Goal: Information Seeking & Learning: Learn about a topic

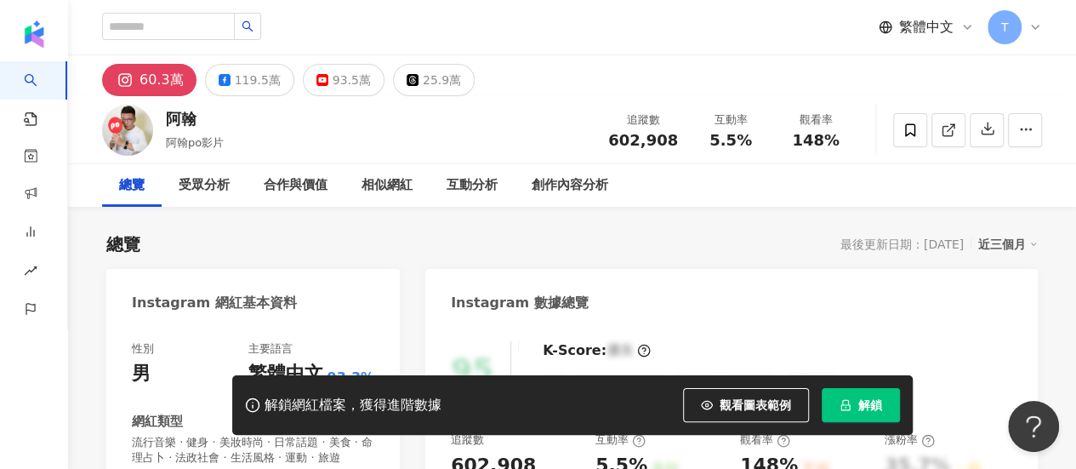
click at [191, 17] on input "search" at bounding box center [168, 26] width 133 height 27
paste input "*"
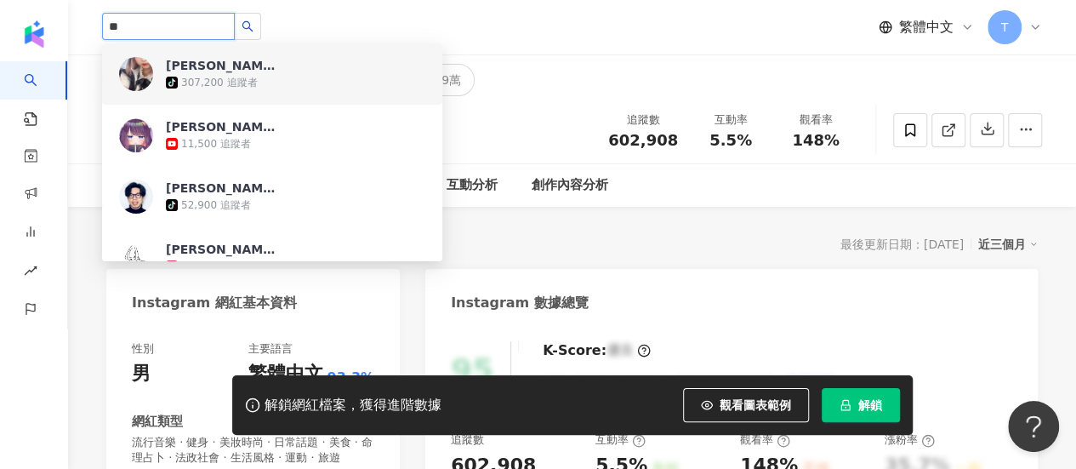
click at [197, 20] on input "*" at bounding box center [168, 26] width 133 height 27
paste input "**********"
type input "**********"
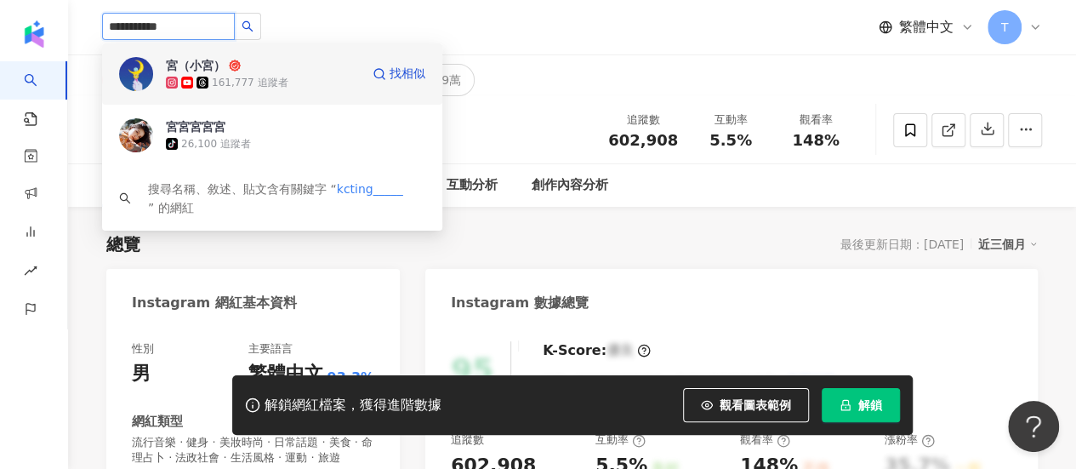
click at [225, 72] on div "宮（小宮）" at bounding box center [196, 65] width 60 height 17
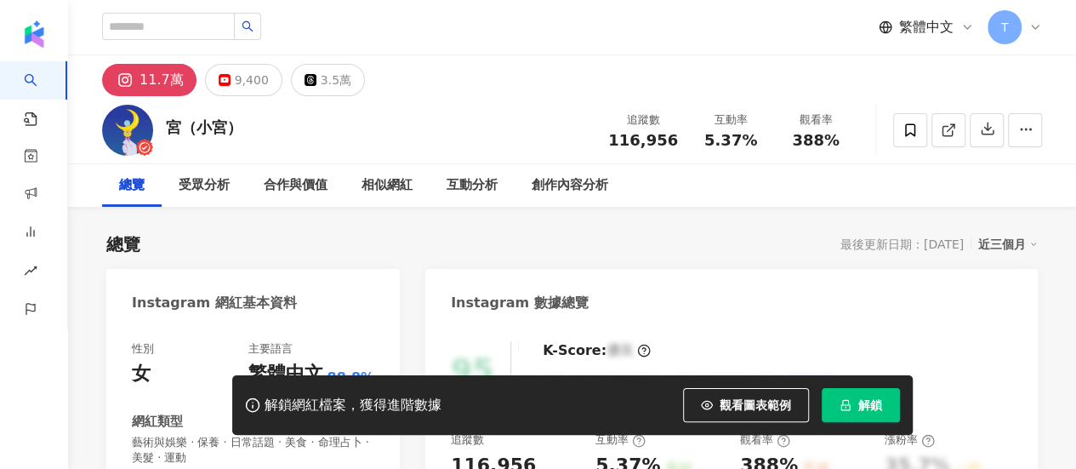
click at [862, 411] on span "解鎖" at bounding box center [870, 405] width 24 height 14
click at [859, 398] on span "解鎖" at bounding box center [870, 405] width 24 height 14
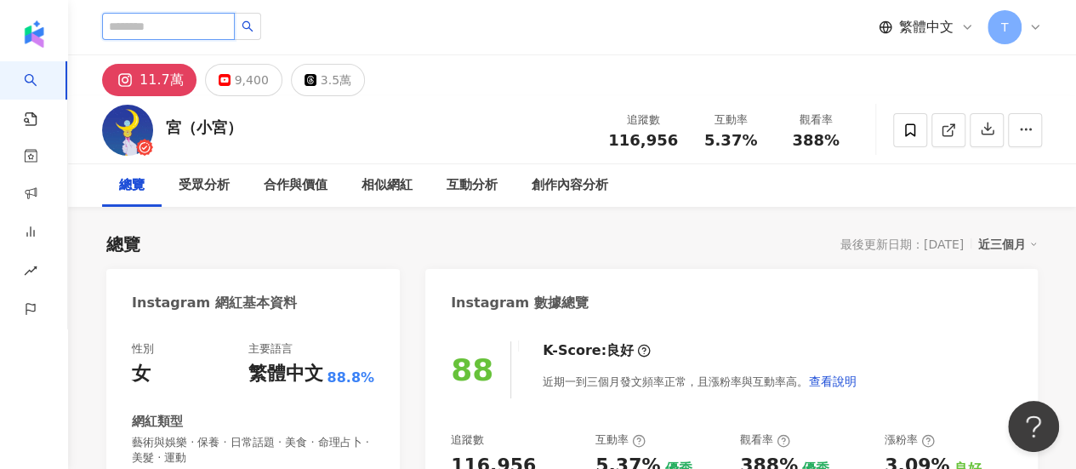
click at [206, 20] on input "search" at bounding box center [168, 26] width 133 height 27
paste input "**********"
type input "**********"
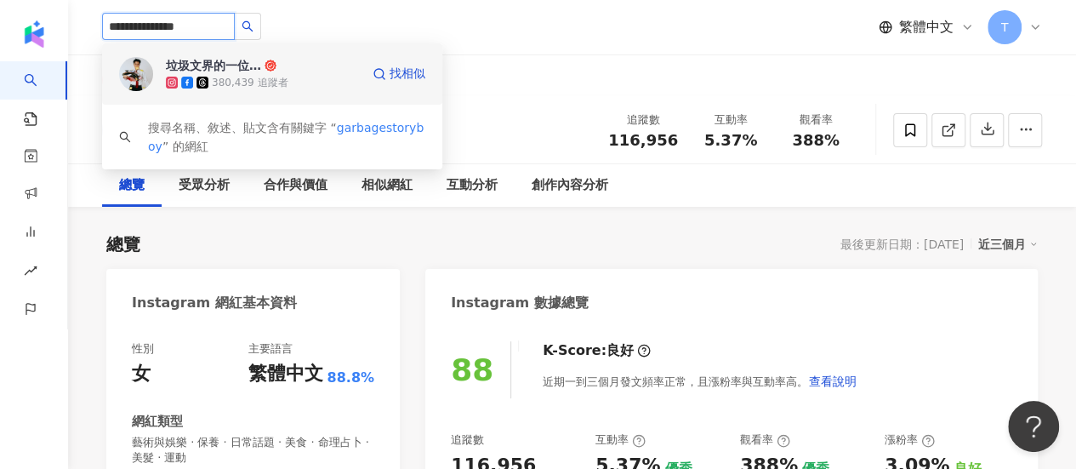
click at [293, 77] on div "380,439 追蹤者" at bounding box center [263, 82] width 194 height 17
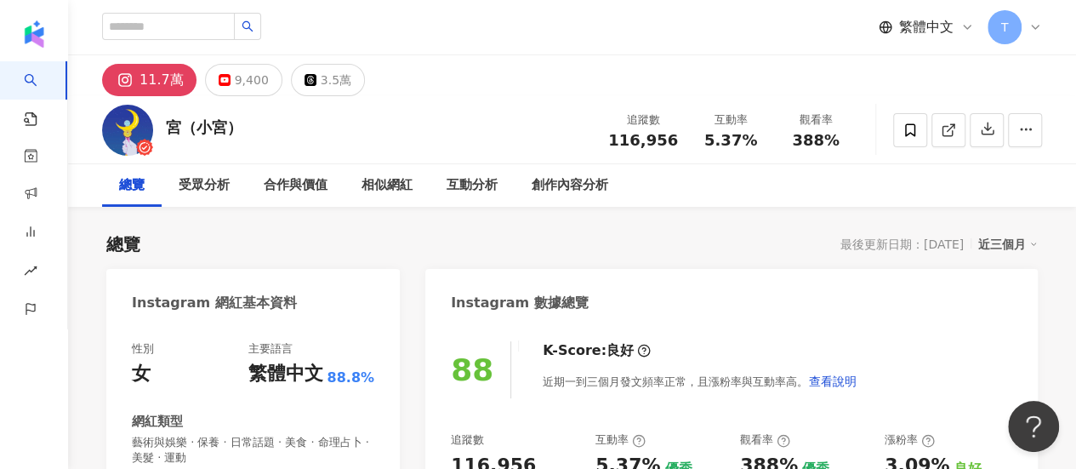
click at [453, 108] on div "宮（小宮） 追蹤數 116,956 互動率 5.37% 觀看率 388%" at bounding box center [572, 129] width 1008 height 67
click at [199, 26] on input "search" at bounding box center [168, 26] width 133 height 27
paste input "**********"
type input "**********"
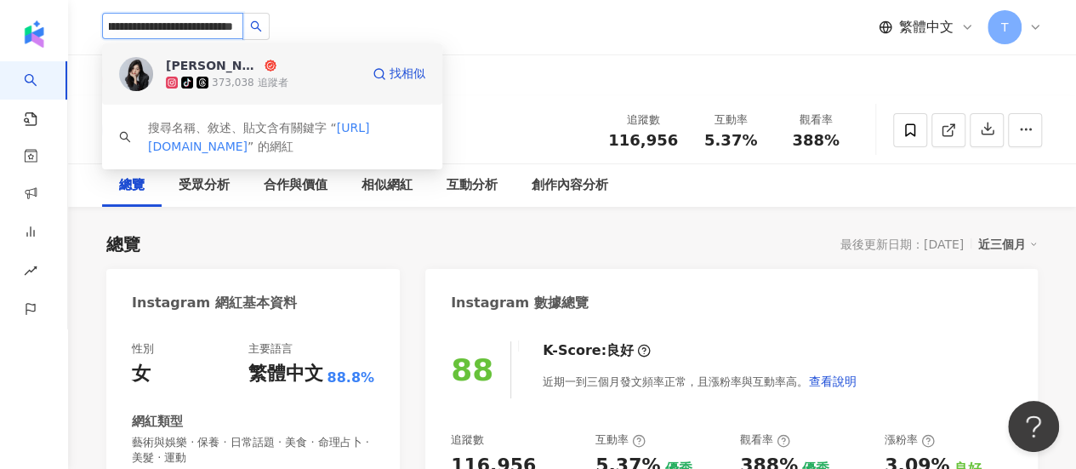
click at [242, 60] on div "楊佳臻 Katherine Yang" at bounding box center [213, 65] width 95 height 17
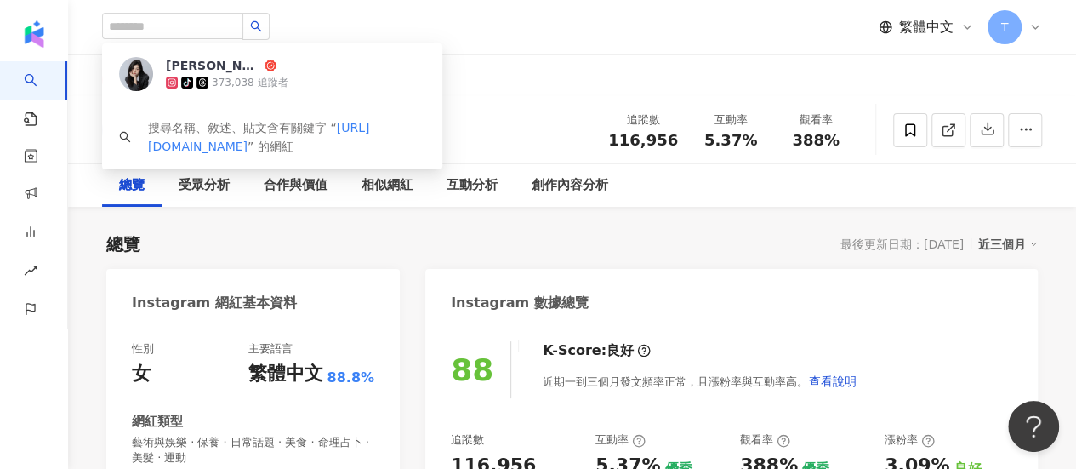
scroll to position [0, 0]
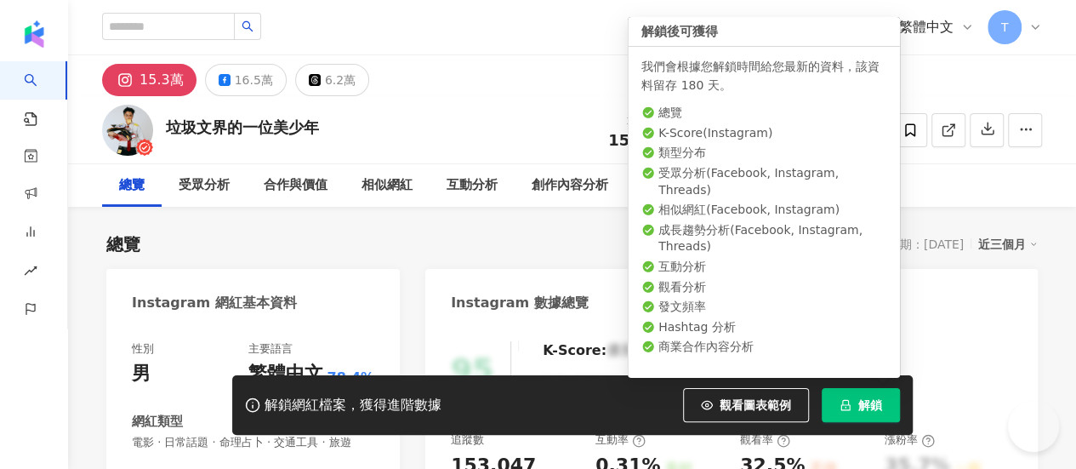
click at [872, 402] on span "解鎖" at bounding box center [870, 405] width 24 height 14
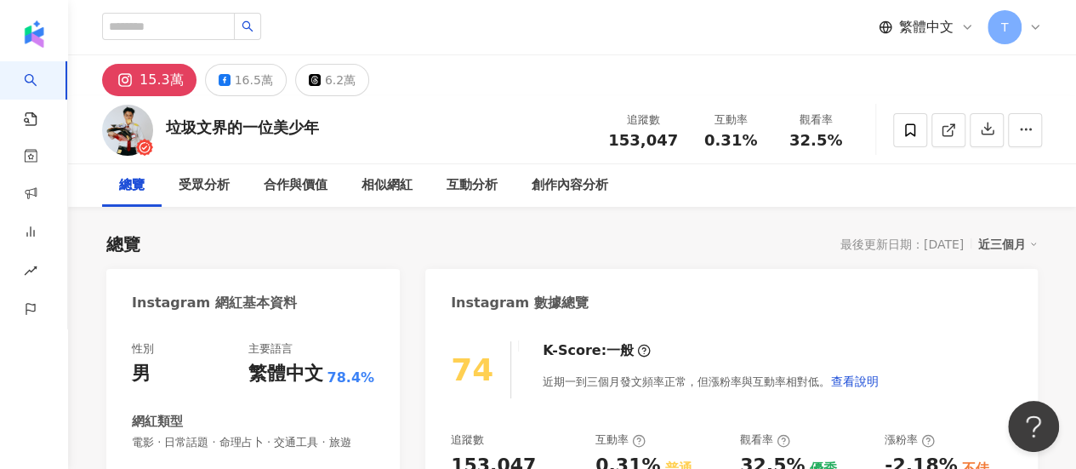
click at [1026, 173] on div "總覽 受眾分析 合作與價值 相似網紅 互動分析 創作內容分析" at bounding box center [572, 185] width 940 height 43
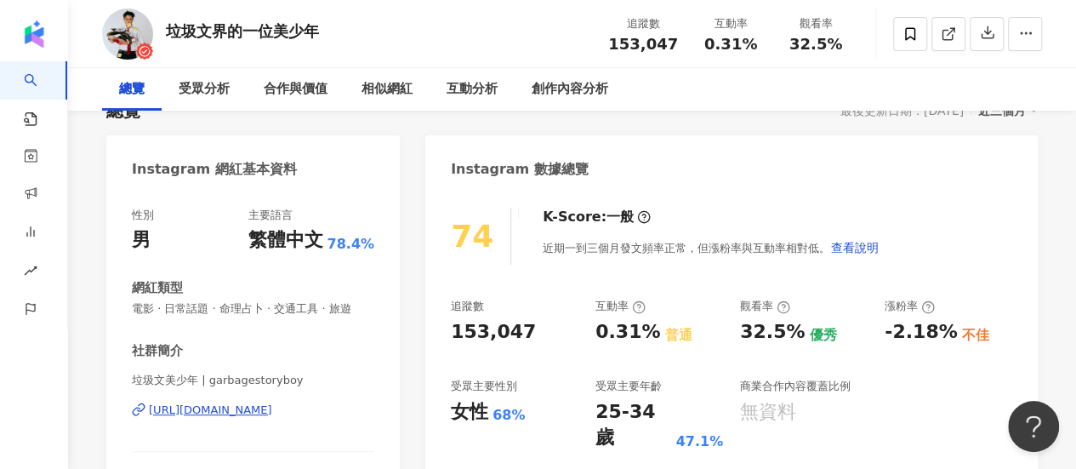
scroll to position [255, 0]
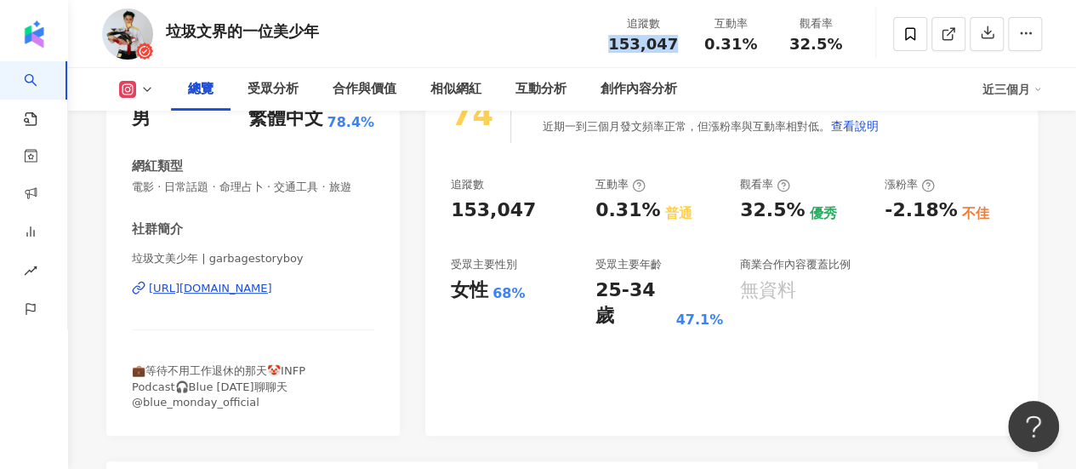
drag, startPoint x: 617, startPoint y: 45, endPoint x: 675, endPoint y: 43, distance: 58.7
click at [675, 43] on div "153,047" at bounding box center [643, 44] width 70 height 17
copy span "153,047"
drag, startPoint x: 592, startPoint y: 288, endPoint x: 663, endPoint y: 282, distance: 71.7
click at [663, 282] on div "追蹤數 153,047 互動率 0.31% 普通 觀看率 32.5% 優秀 漲粉率 -2.18% 不佳 受眾主要性別 女性 68% 受眾主要年齡 25-34 …" at bounding box center [731, 253] width 561 height 152
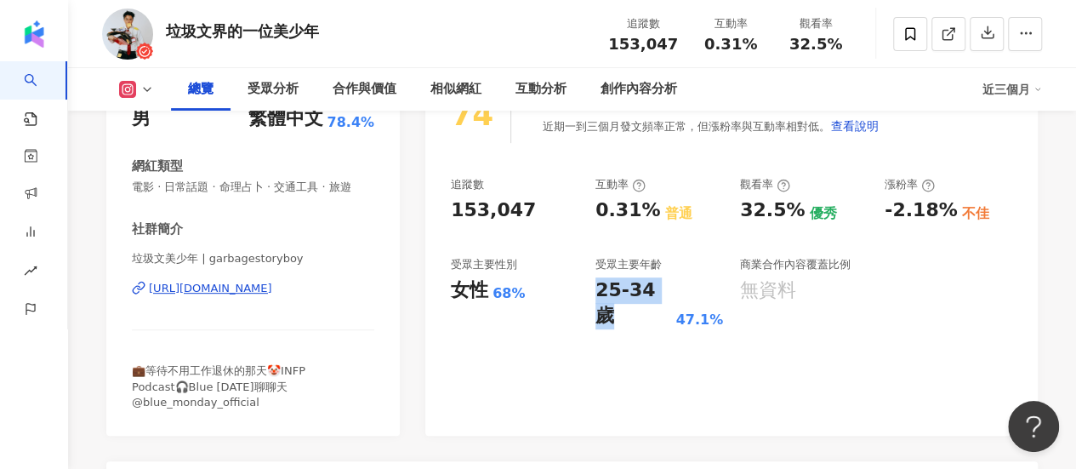
copy div "25-34 歲"
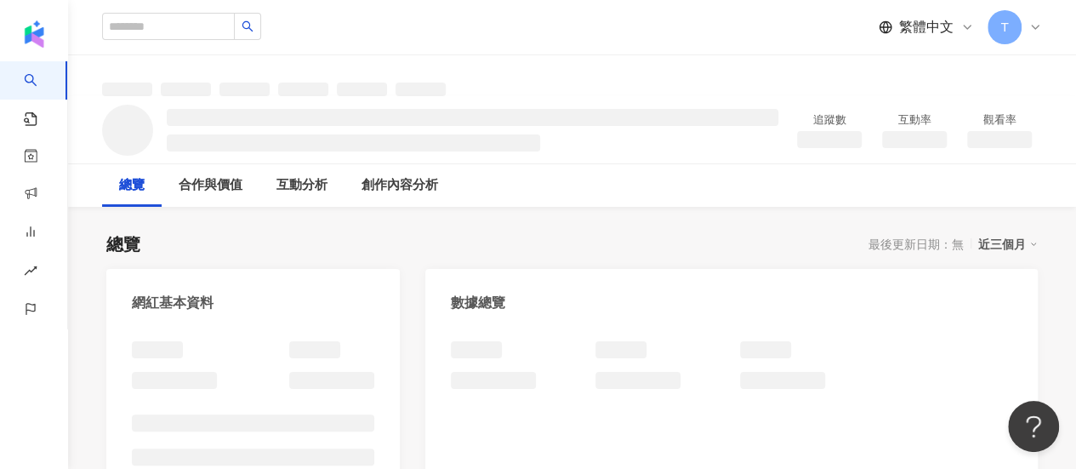
click at [1019, 309] on div "數據總覽" at bounding box center [731, 296] width 612 height 55
click at [1004, 288] on div "數據總覽" at bounding box center [731, 296] width 612 height 55
click at [192, 28] on input "search" at bounding box center [168, 26] width 133 height 27
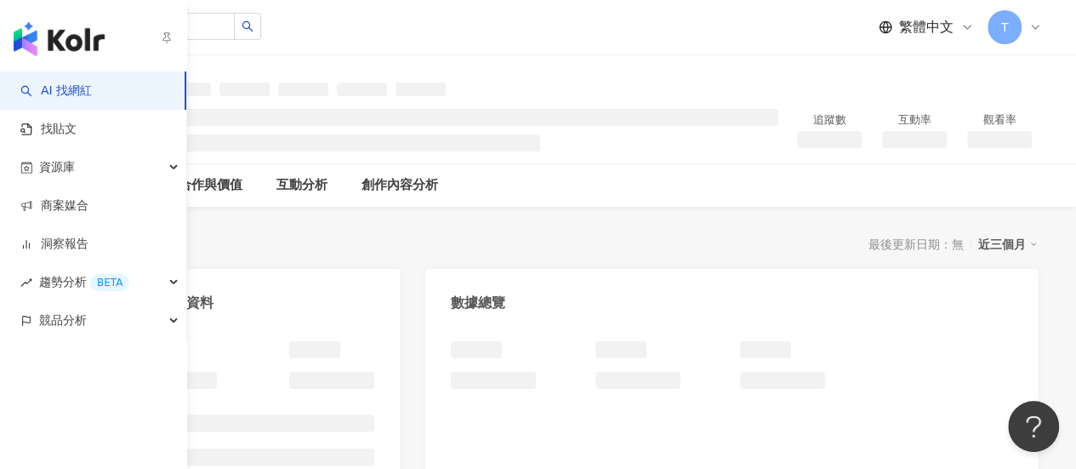
click at [65, 100] on link "AI 找網紅" at bounding box center [55, 91] width 71 height 17
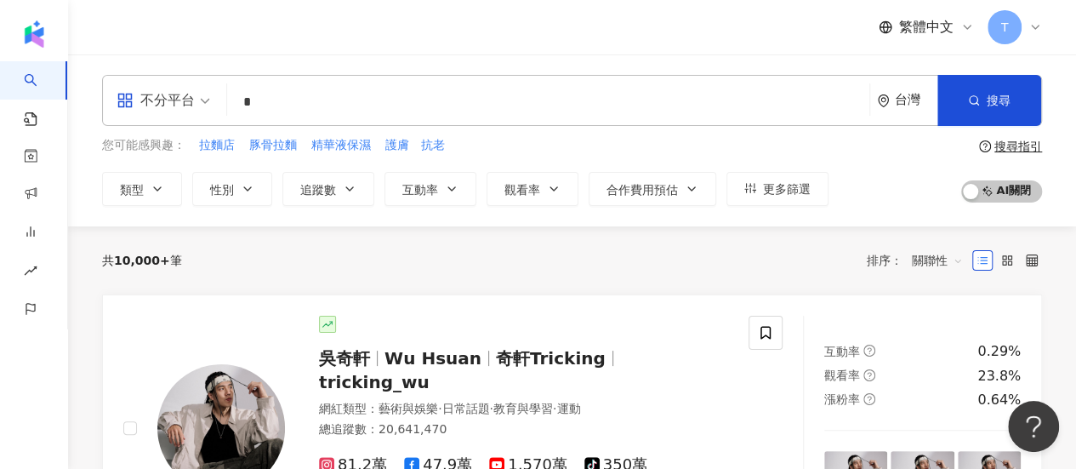
click at [330, 108] on input "*" at bounding box center [548, 102] width 629 height 32
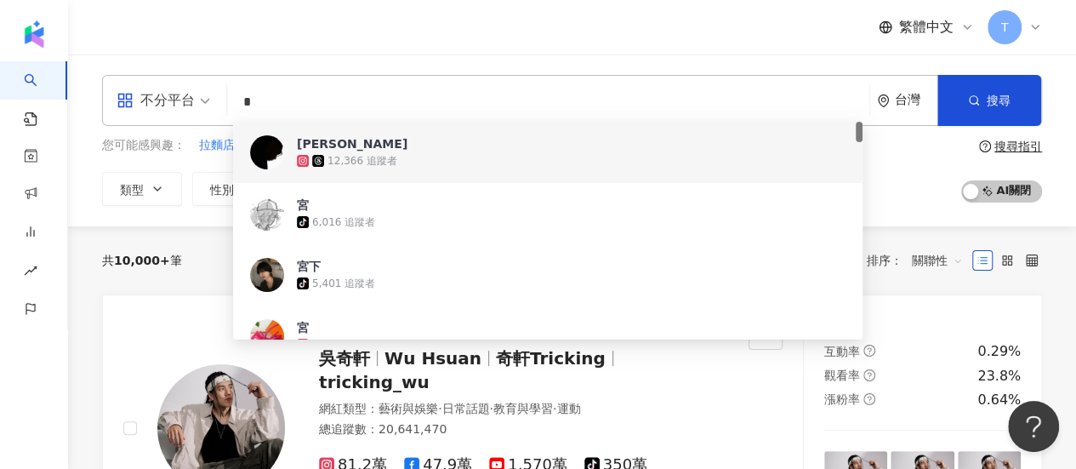
click at [330, 108] on input "*" at bounding box center [548, 102] width 629 height 32
paste input "**********"
type input "**********"
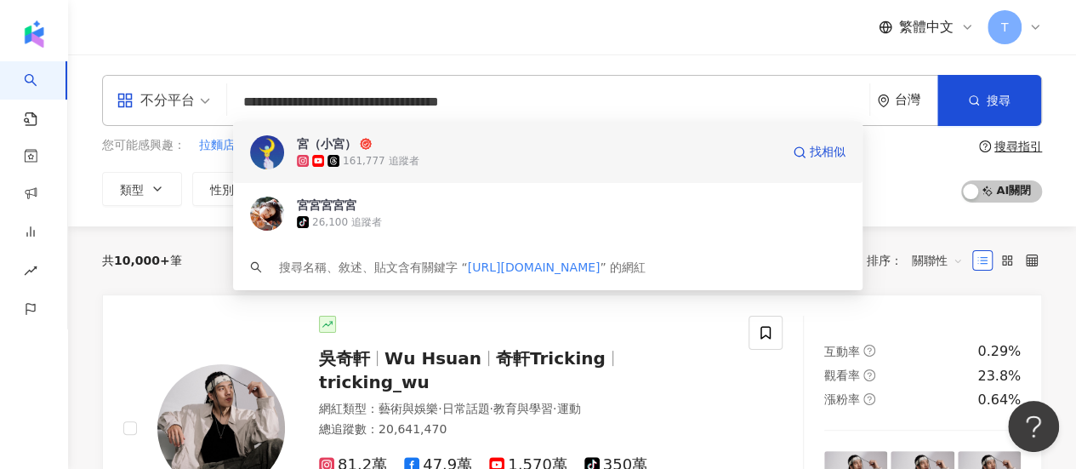
click at [386, 157] on div "161,777 追蹤者" at bounding box center [381, 161] width 76 height 14
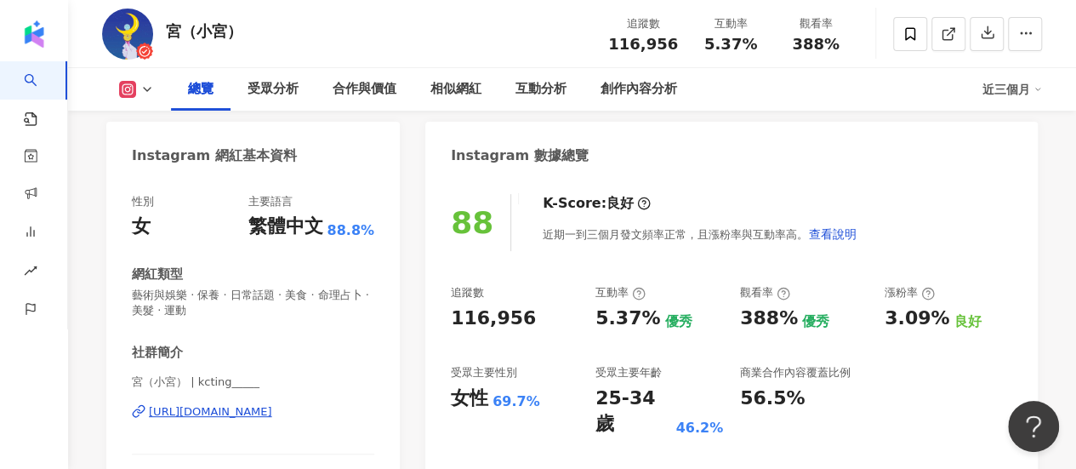
scroll to position [255, 0]
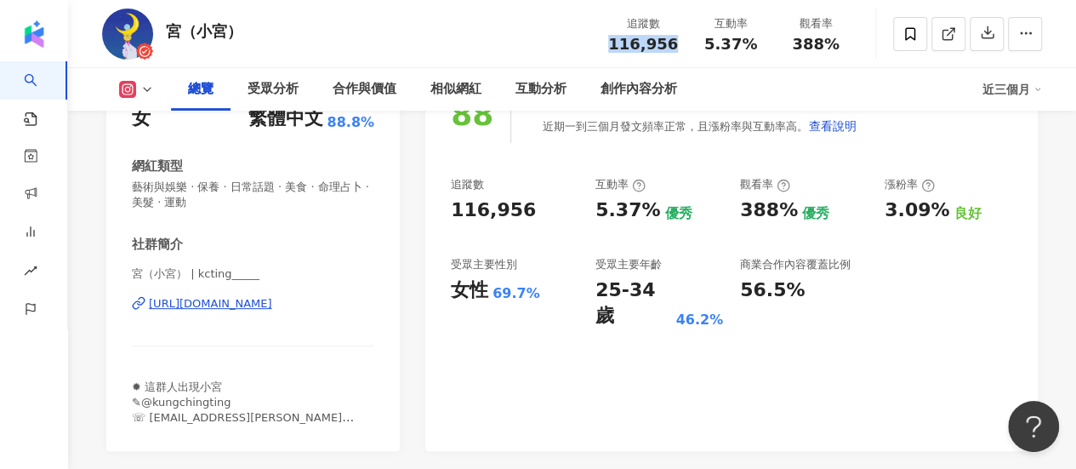
drag, startPoint x: 619, startPoint y: 43, endPoint x: 672, endPoint y: 45, distance: 52.8
click at [672, 45] on span "116,956" at bounding box center [643, 44] width 70 height 18
copy span "116,956"
drag, startPoint x: 595, startPoint y: 287, endPoint x: 669, endPoint y: 290, distance: 73.2
click at [669, 290] on div "25-34 歲" at bounding box center [633, 303] width 76 height 53
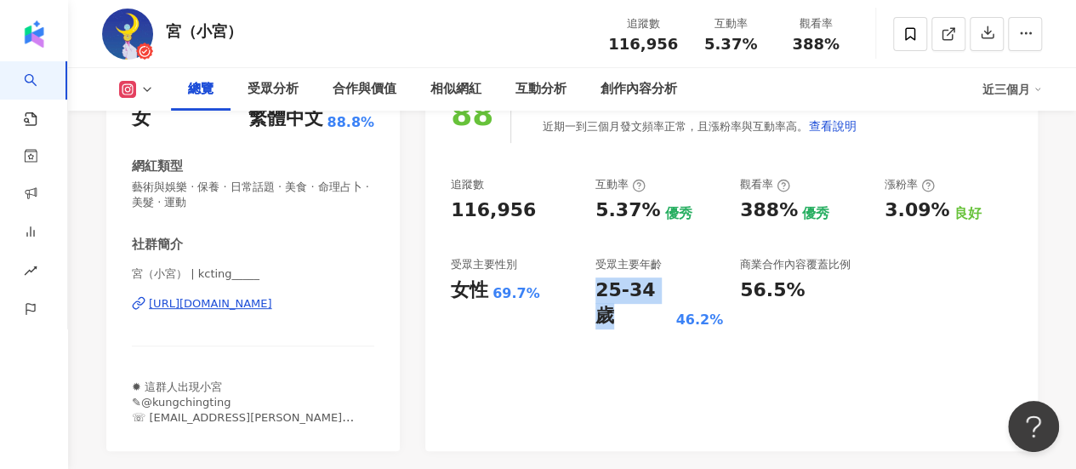
copy div "25-34 歲"
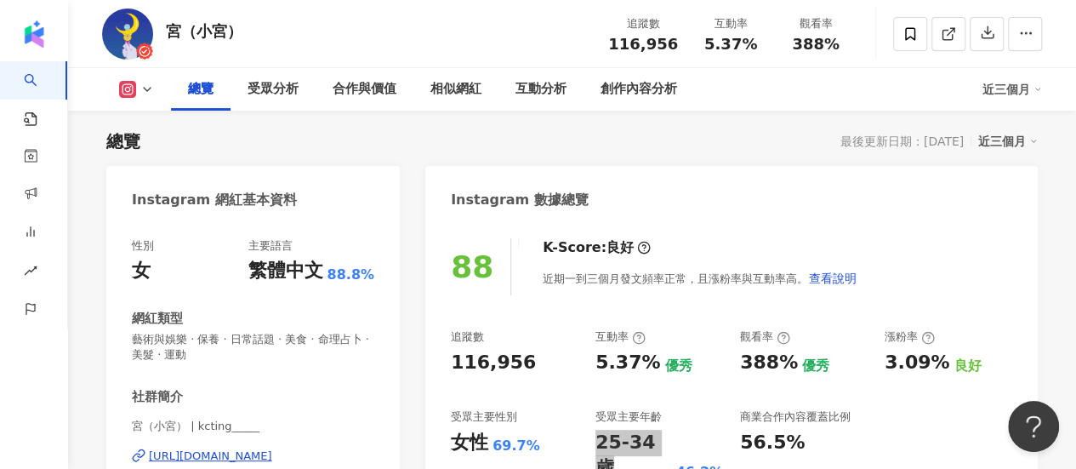
scroll to position [0, 0]
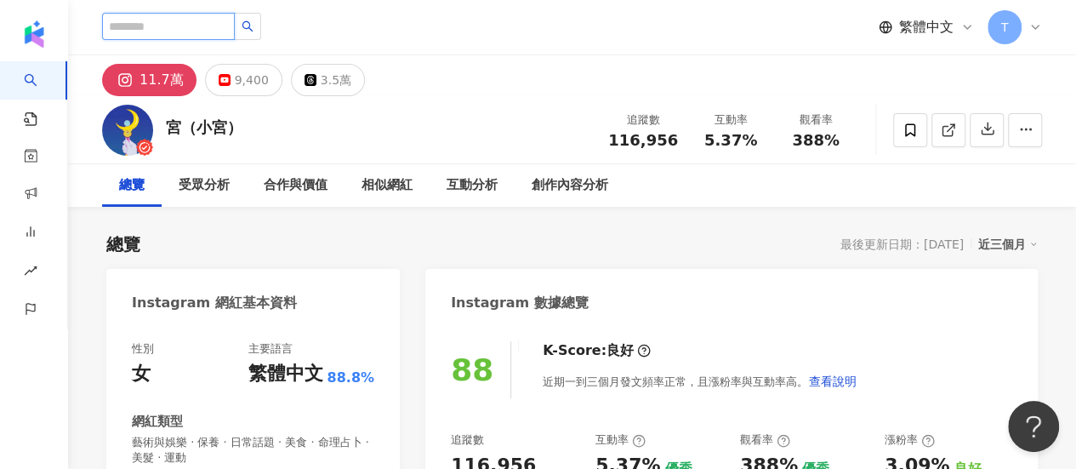
click at [172, 25] on input "search" at bounding box center [168, 26] width 133 height 27
type input "*"
type input "**"
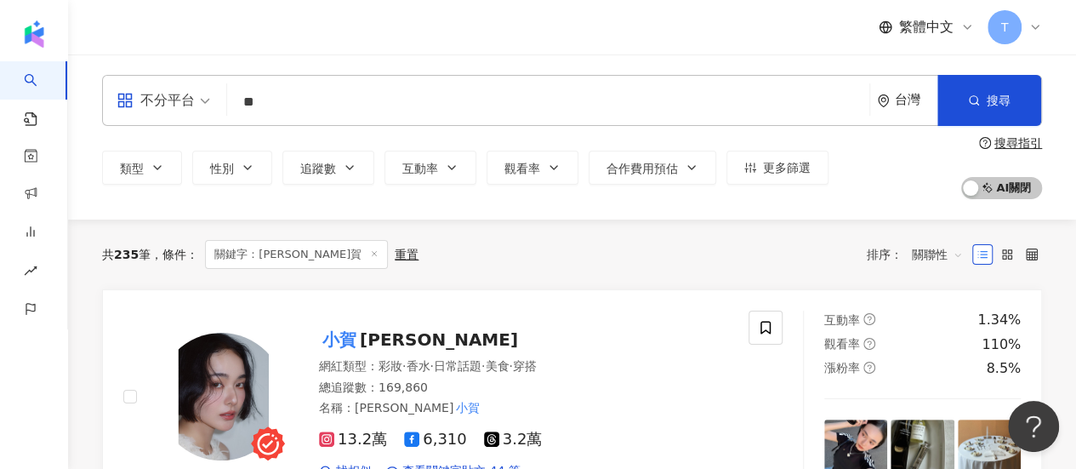
drag, startPoint x: 1056, startPoint y: 286, endPoint x: 985, endPoint y: 282, distance: 70.7
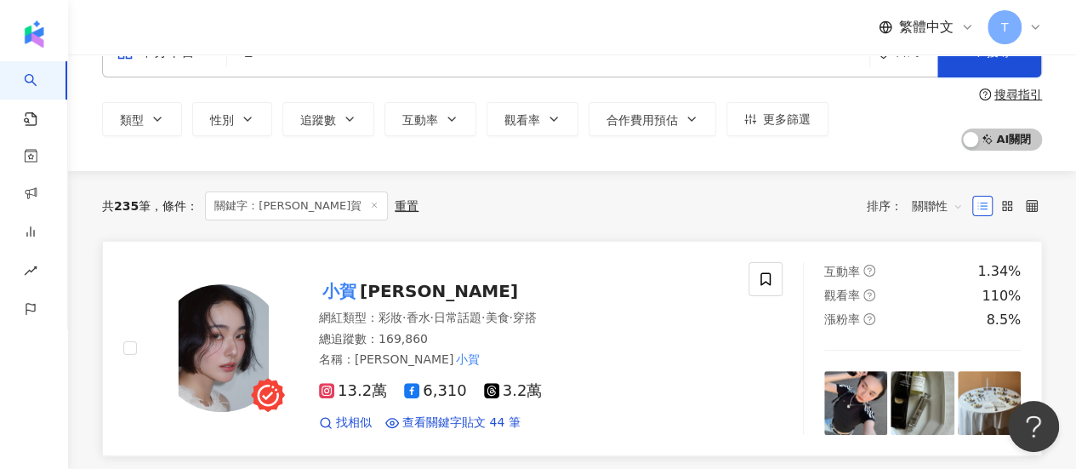
scroll to position [85, 0]
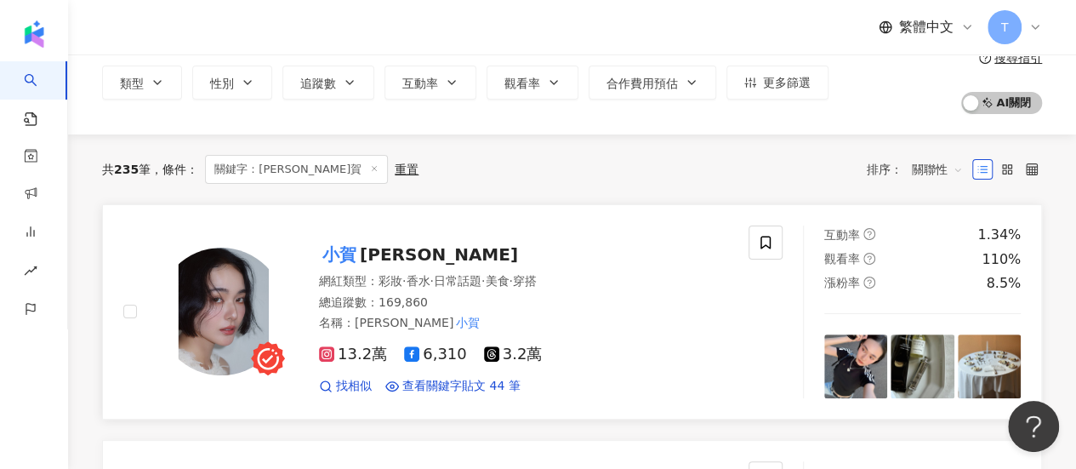
click at [401, 246] on span "Joanna" at bounding box center [439, 254] width 158 height 20
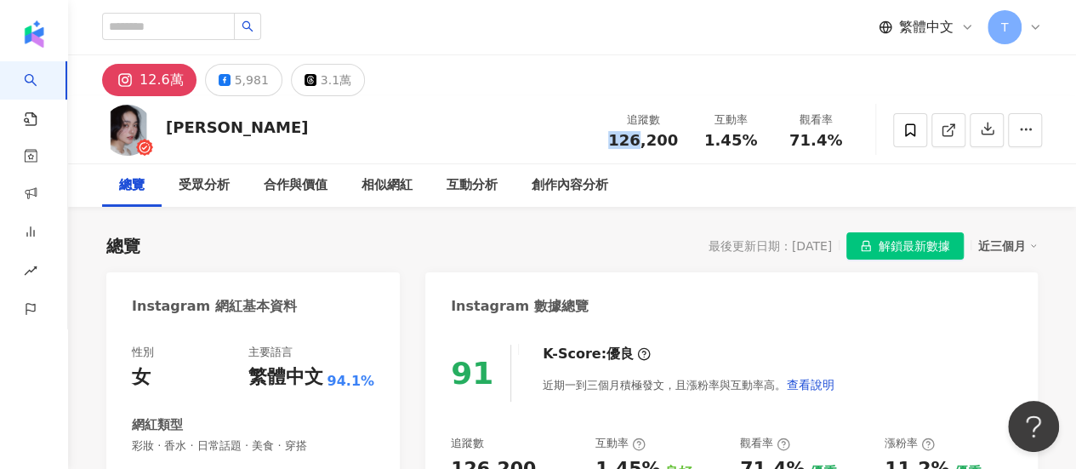
drag, startPoint x: 617, startPoint y: 140, endPoint x: 702, endPoint y: 146, distance: 84.4
click at [680, 141] on div "追蹤數 126,200" at bounding box center [643, 129] width 90 height 37
copy span "126"
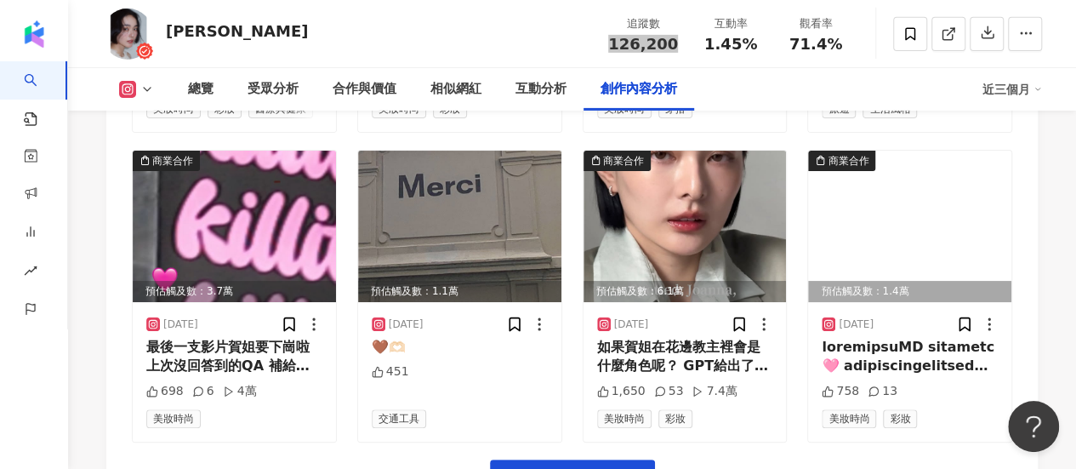
scroll to position [6039, 0]
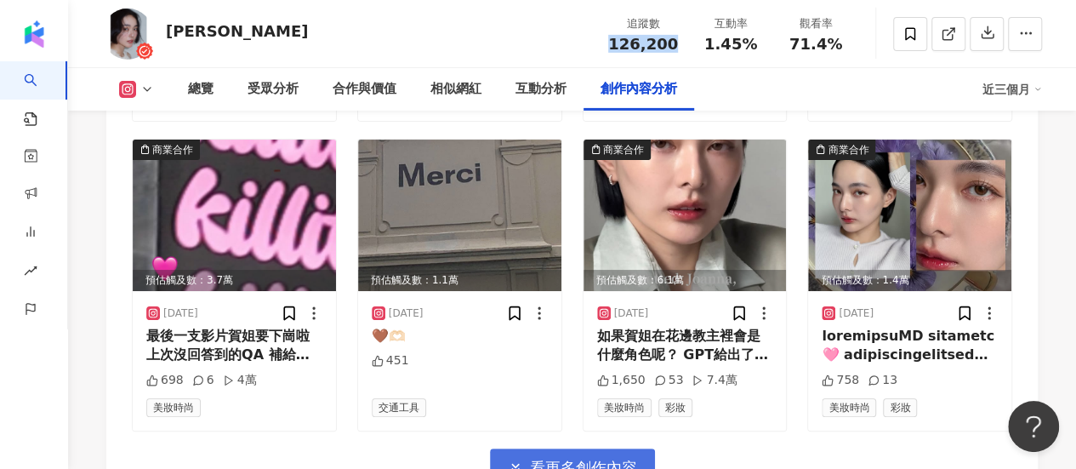
click at [539, 458] on span "看更多創作內容" at bounding box center [583, 467] width 107 height 19
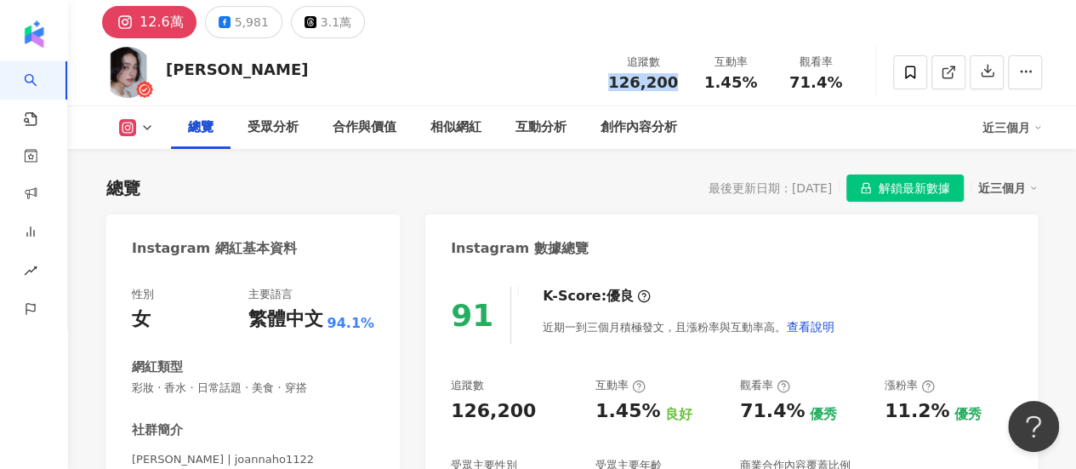
scroll to position [0, 0]
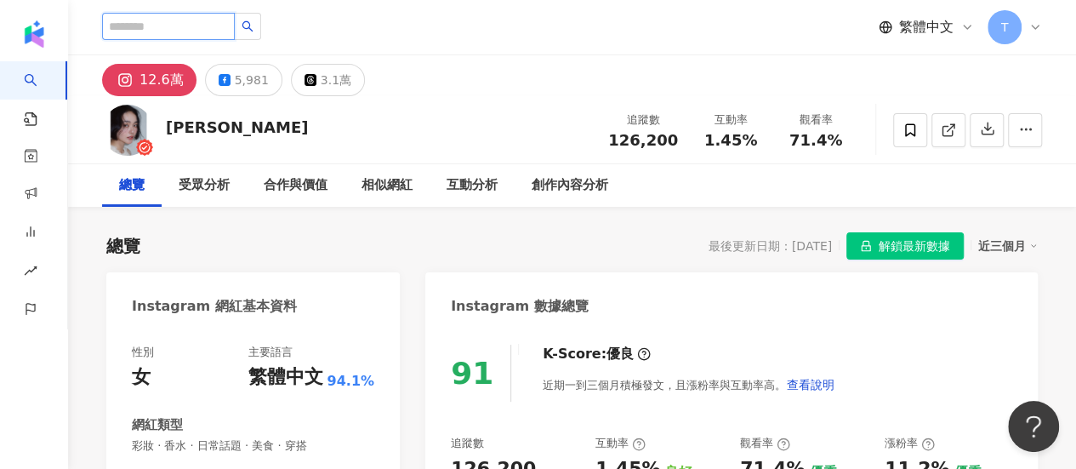
click at [203, 18] on input "search" at bounding box center [168, 26] width 133 height 27
paste input "**********"
type input "**********"
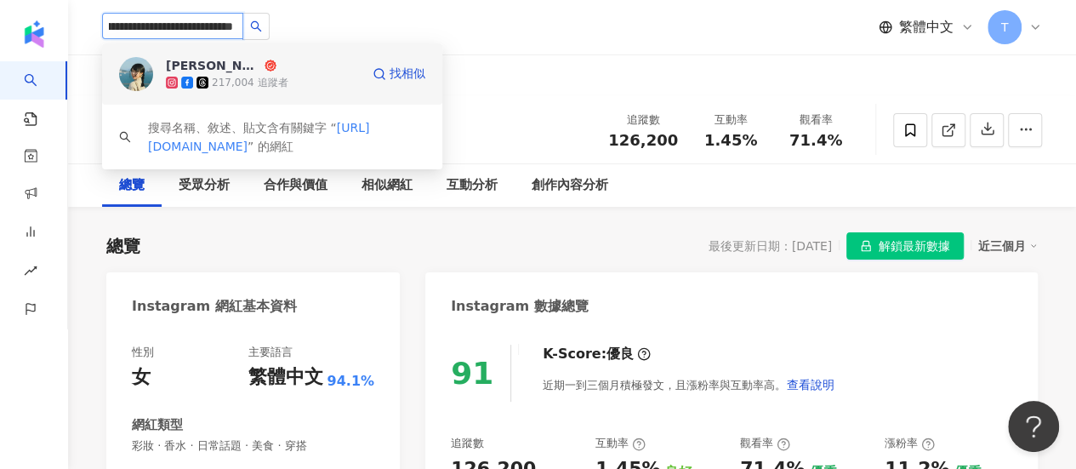
click at [302, 71] on div "蔡沛玲 217,004 追蹤者" at bounding box center [263, 74] width 194 height 34
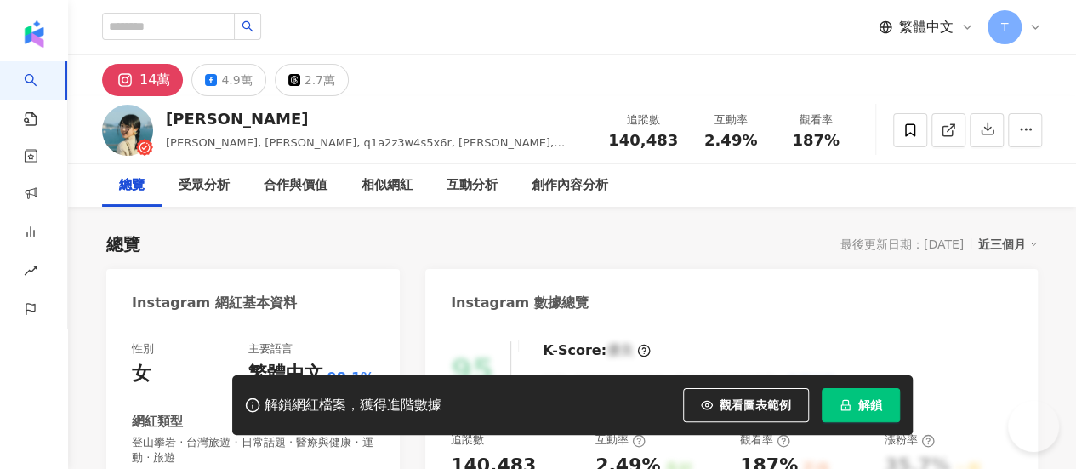
click at [870, 413] on button "解鎖" at bounding box center [861, 405] width 78 height 34
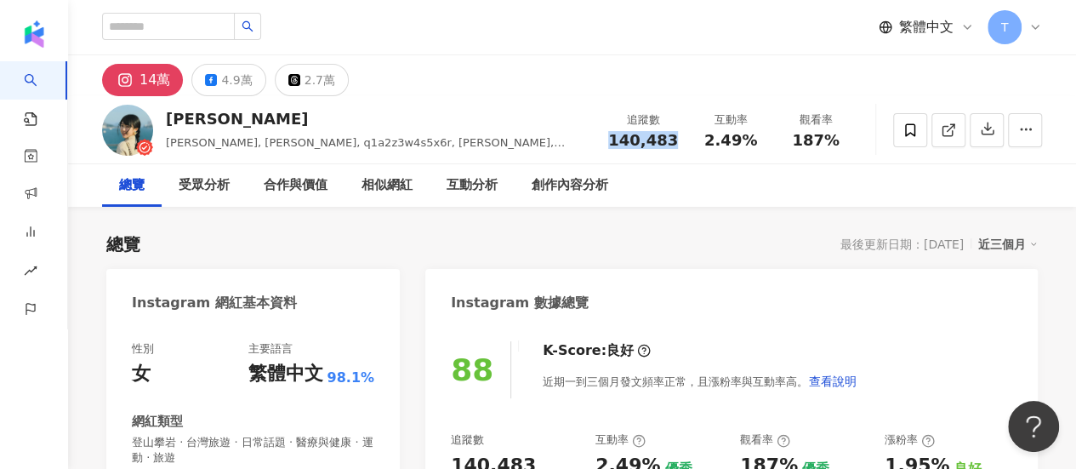
drag, startPoint x: 617, startPoint y: 140, endPoint x: 684, endPoint y: 140, distance: 67.2
click at [680, 138] on div "追蹤數 140,483" at bounding box center [643, 129] width 90 height 37
copy span "140,483"
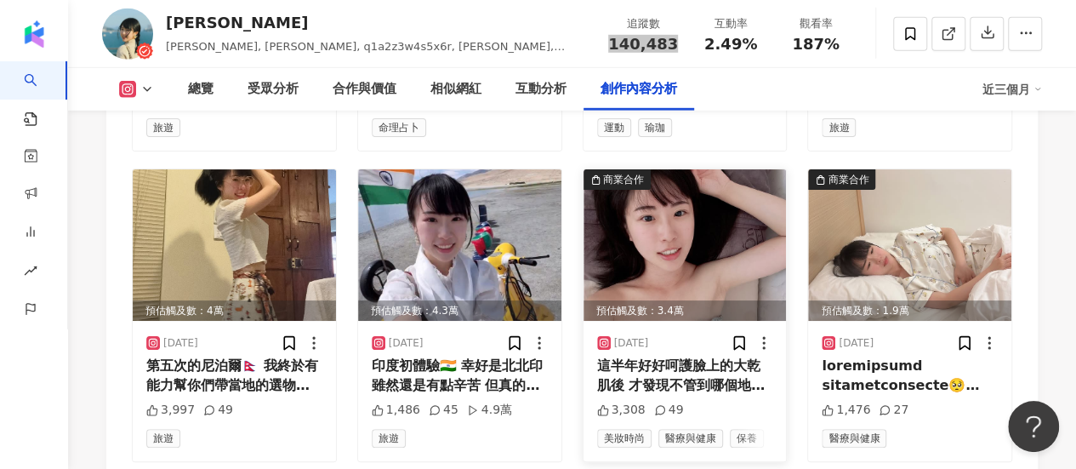
scroll to position [5869, 0]
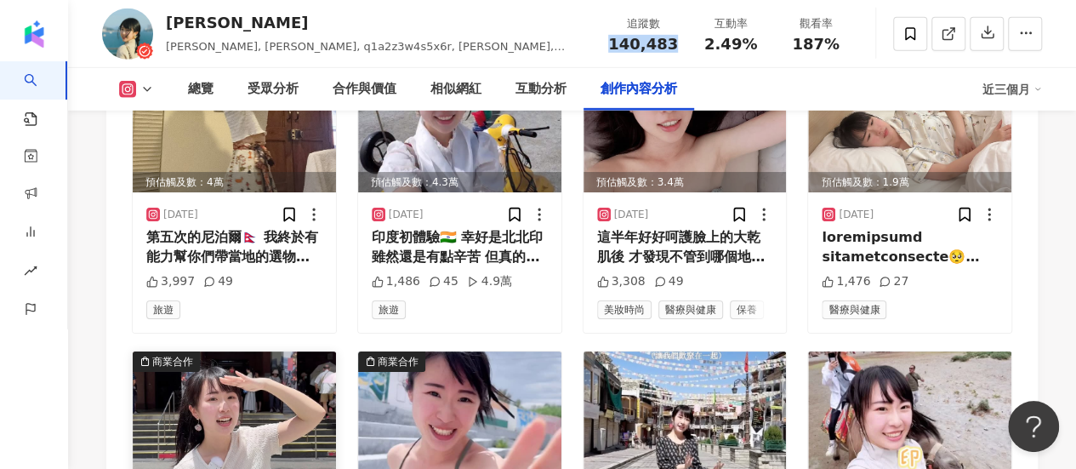
click at [184, 351] on img at bounding box center [234, 426] width 203 height 151
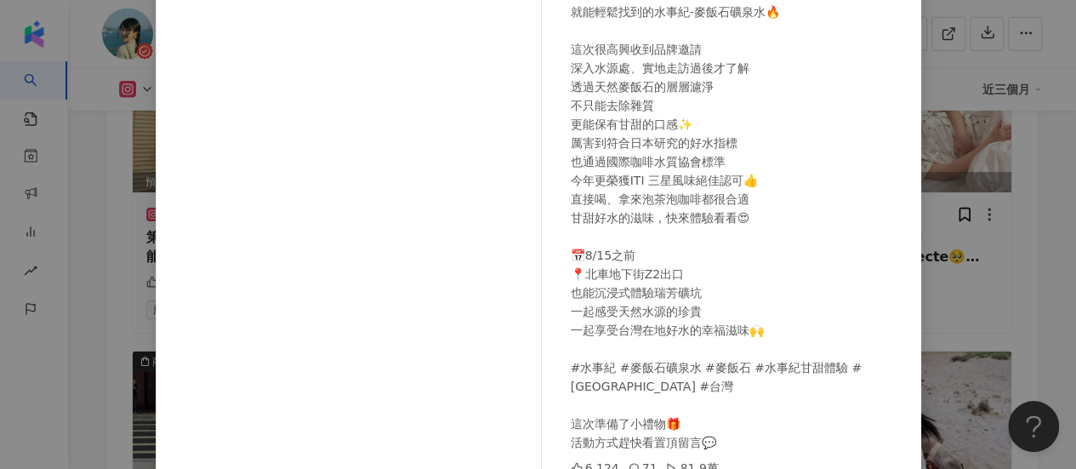
scroll to position [294, 0]
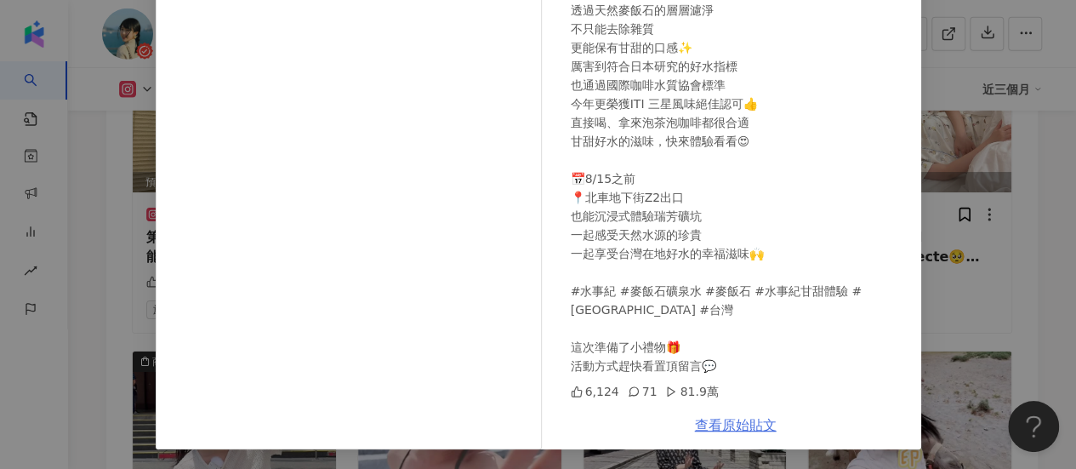
click at [730, 421] on link "查看原始貼文" at bounding box center [736, 425] width 82 height 16
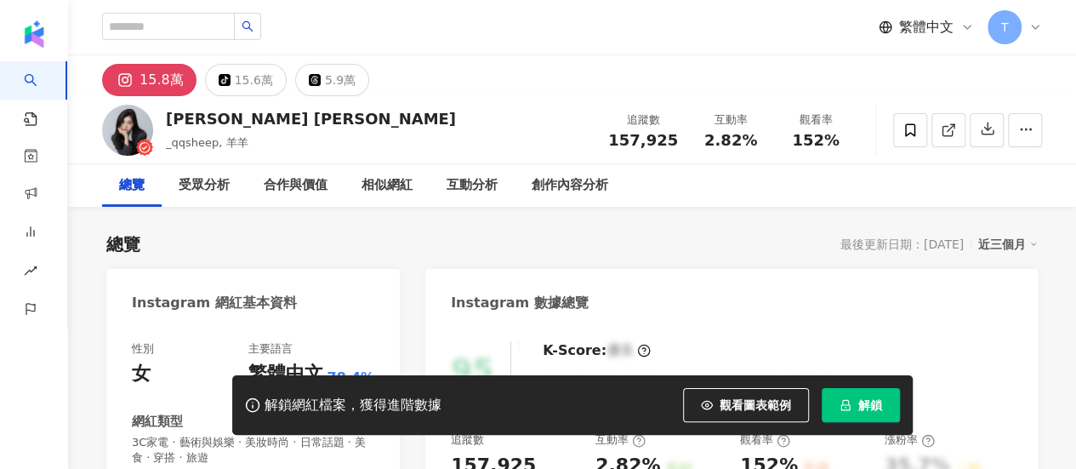
click at [876, 405] on span "解鎖" at bounding box center [870, 405] width 24 height 14
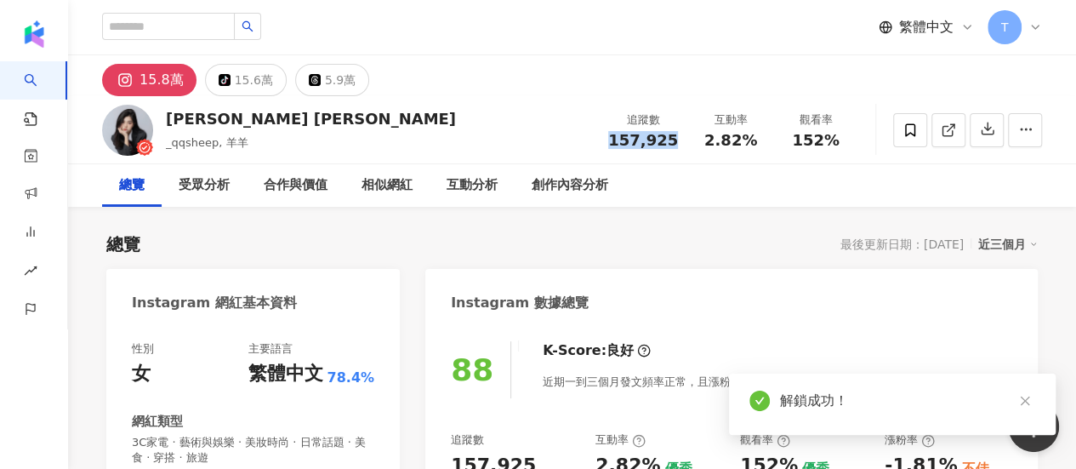
drag, startPoint x: 643, startPoint y: 147, endPoint x: 679, endPoint y: 144, distance: 35.9
click at [674, 144] on div "157,925" at bounding box center [643, 140] width 70 height 17
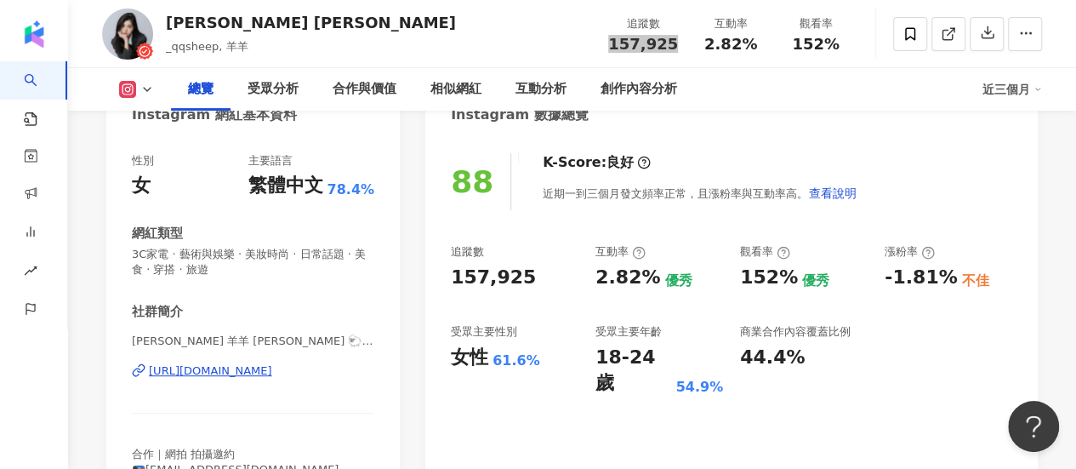
scroll to position [255, 0]
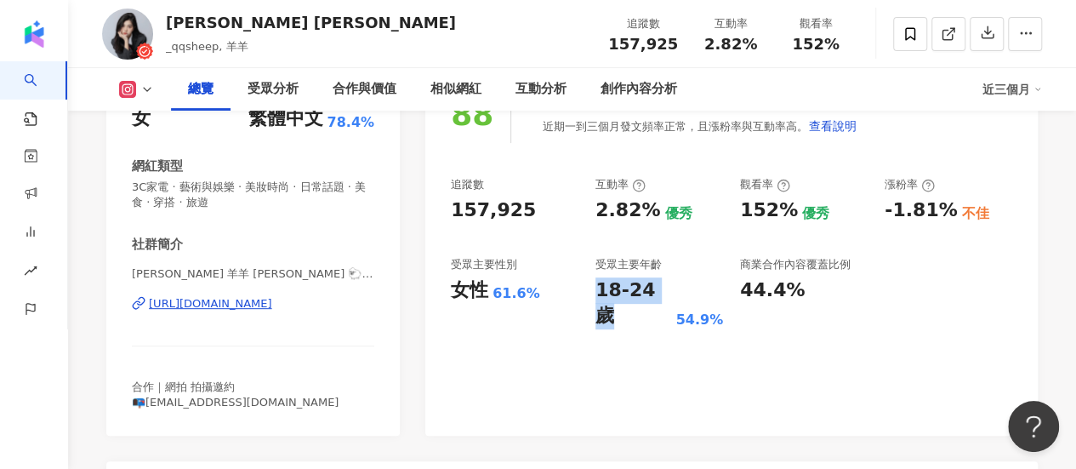
drag, startPoint x: 600, startPoint y: 287, endPoint x: 668, endPoint y: 290, distance: 67.3
click at [668, 290] on div "18-24 歲" at bounding box center [633, 303] width 76 height 53
copy div "18-24 歲"
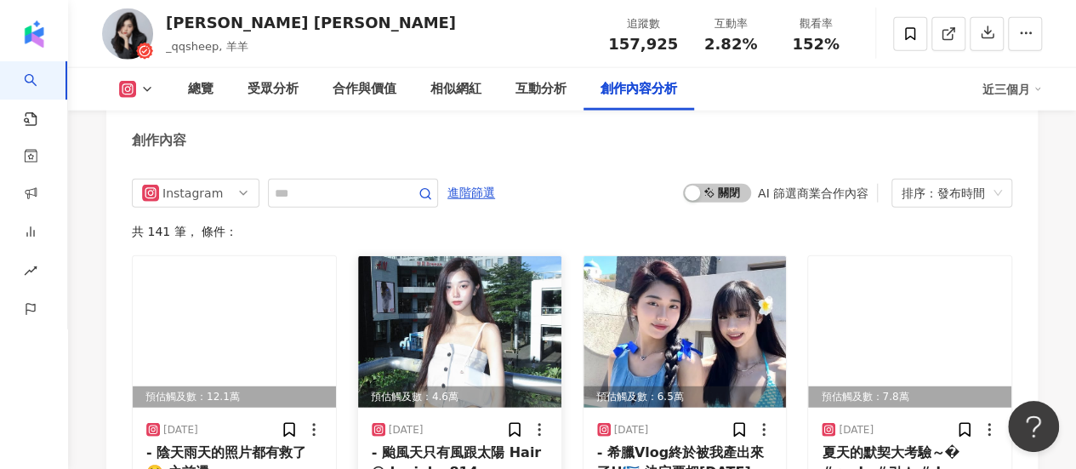
scroll to position [5273, 0]
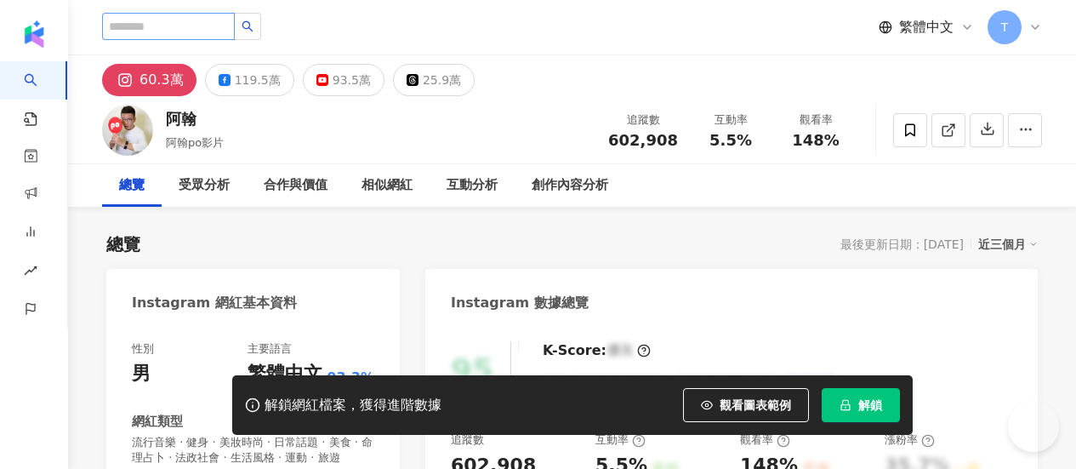
click at [199, 25] on input "search" at bounding box center [168, 26] width 133 height 27
type input "**********"
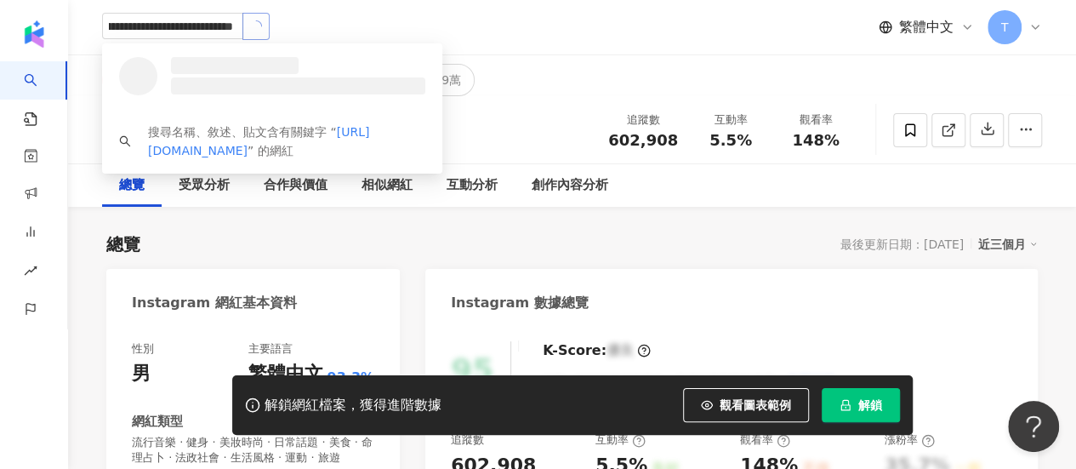
click at [254, 35] on button "button" at bounding box center [255, 26] width 27 height 27
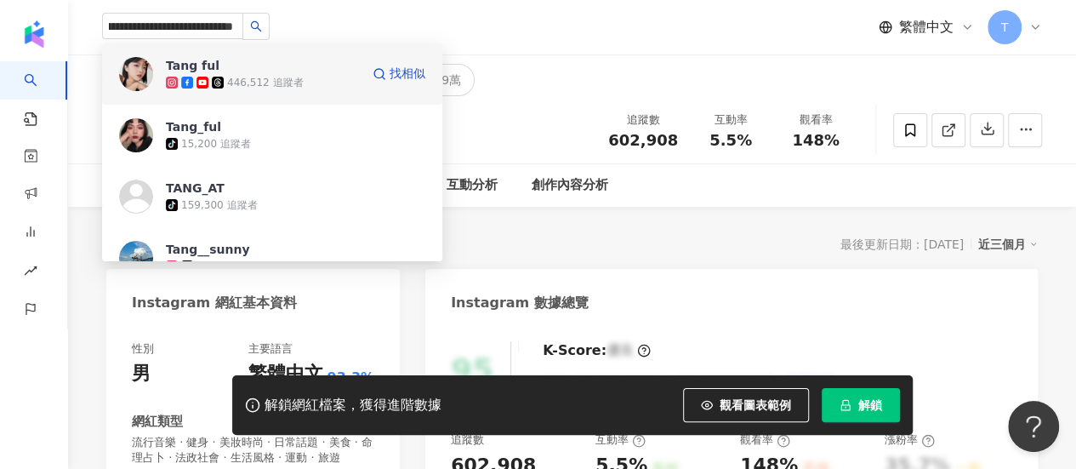
click at [282, 77] on div "446,512 追蹤者" at bounding box center [265, 83] width 76 height 14
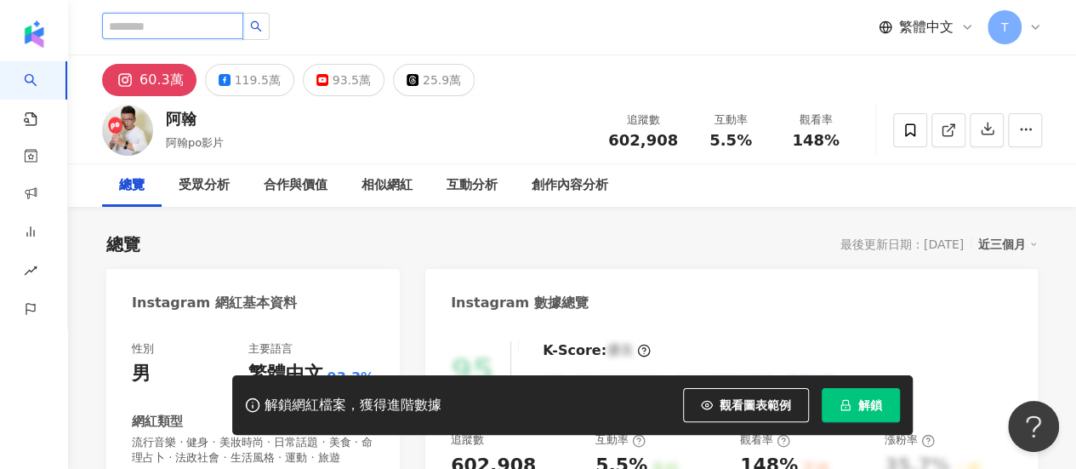
click at [178, 22] on input "search" at bounding box center [172, 26] width 141 height 26
paste input "**********"
type input "**********"
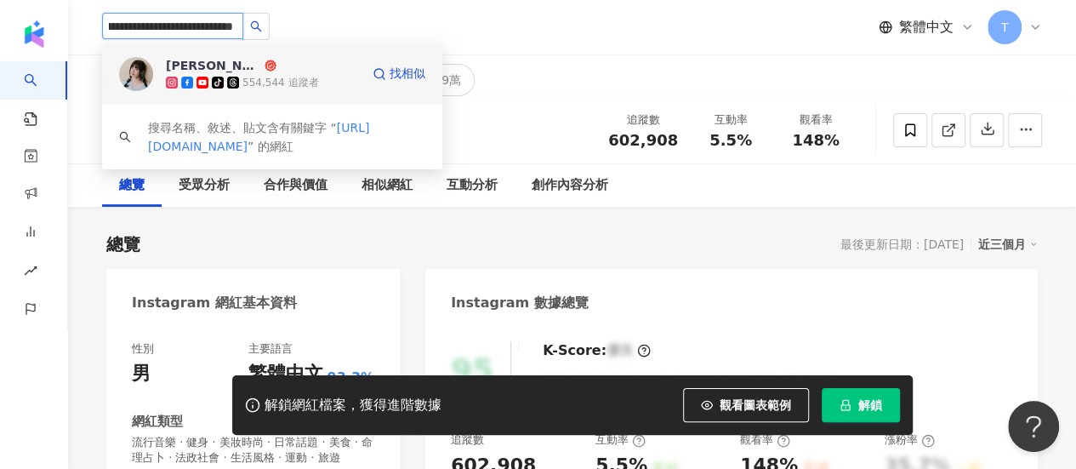
click at [313, 83] on div "554,544 追蹤者" at bounding box center [280, 83] width 76 height 14
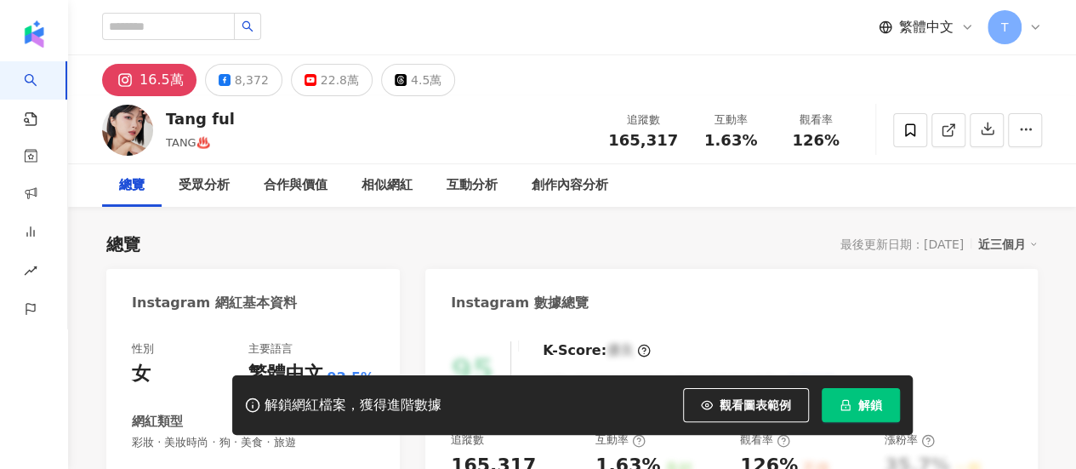
click at [857, 407] on button "解鎖" at bounding box center [861, 405] width 78 height 34
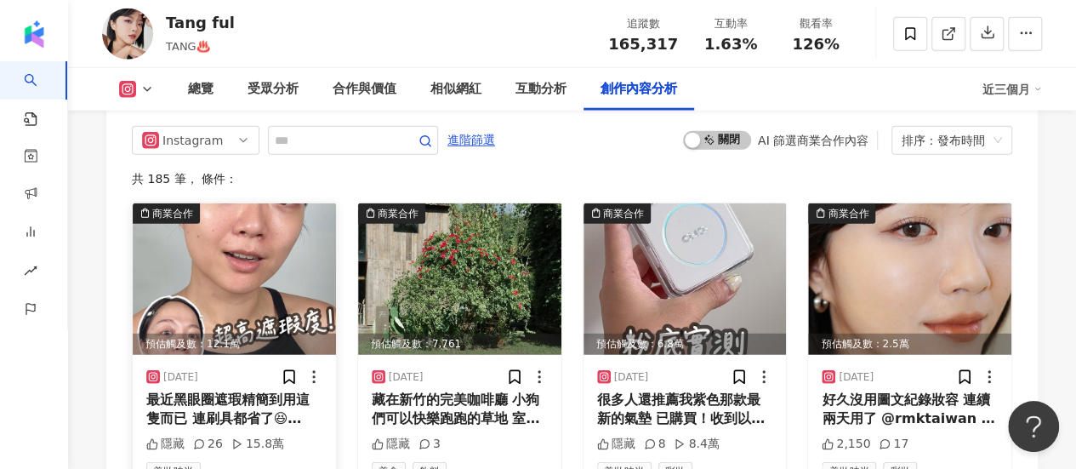
scroll to position [5443, 0]
click at [258, 237] on img at bounding box center [234, 279] width 203 height 151
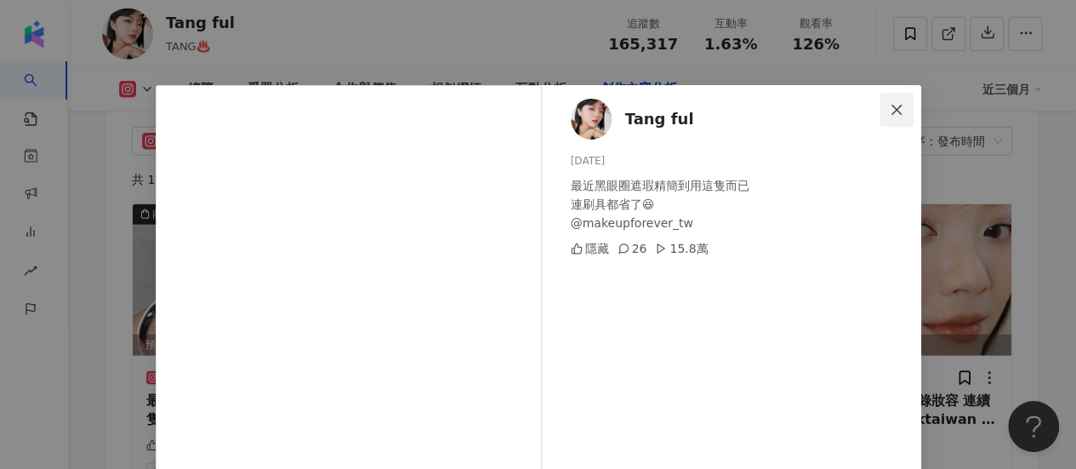
click at [886, 101] on button "Close" at bounding box center [896, 110] width 34 height 34
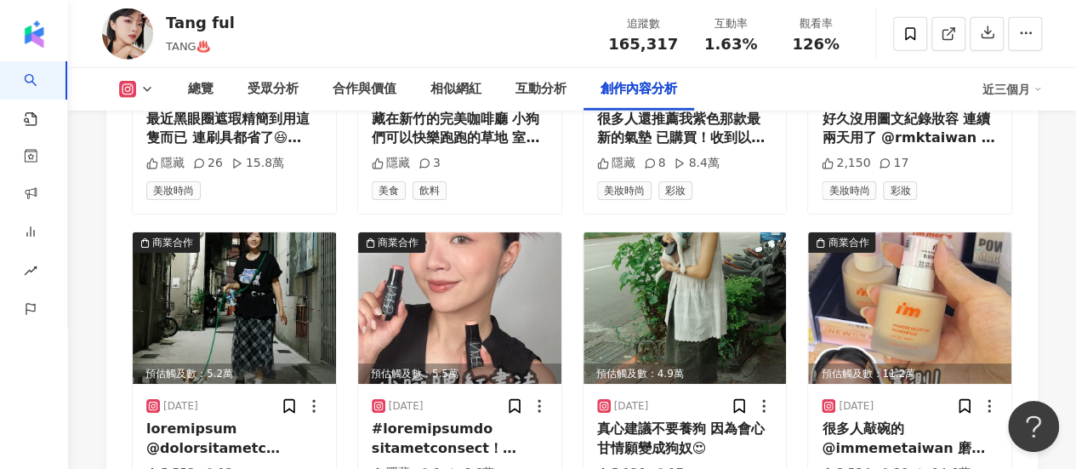
scroll to position [5699, 0]
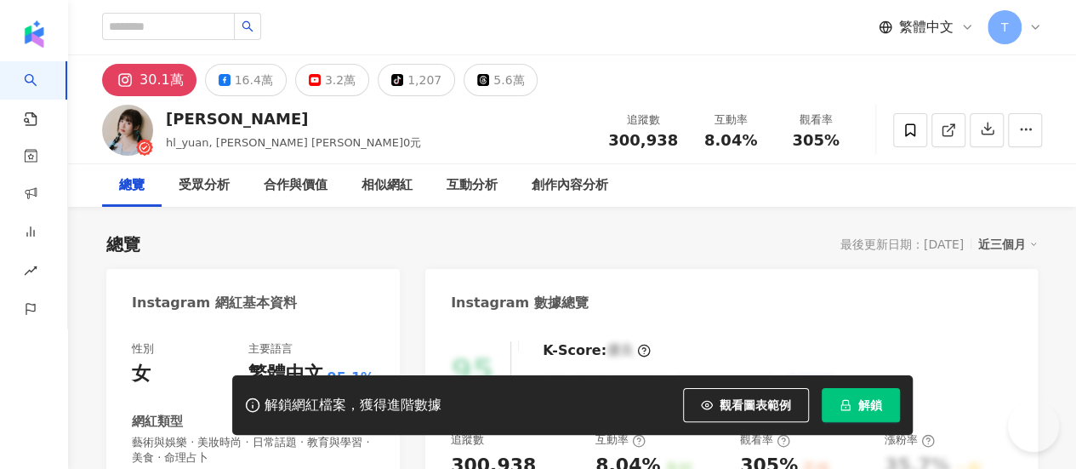
click at [863, 410] on span "解鎖" at bounding box center [870, 405] width 24 height 14
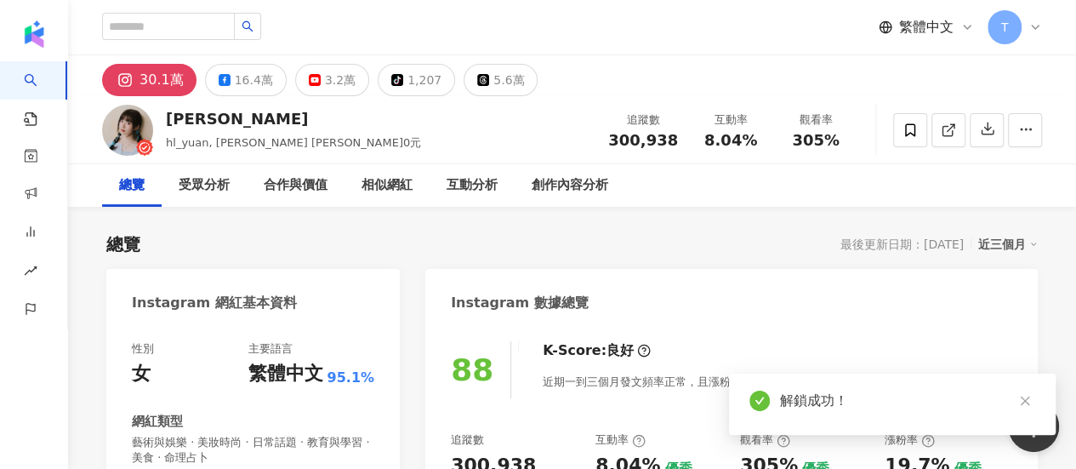
drag, startPoint x: 649, startPoint y: 139, endPoint x: 686, endPoint y: 140, distance: 36.6
click at [684, 139] on div "追蹤數 300,938" at bounding box center [643, 129] width 90 height 37
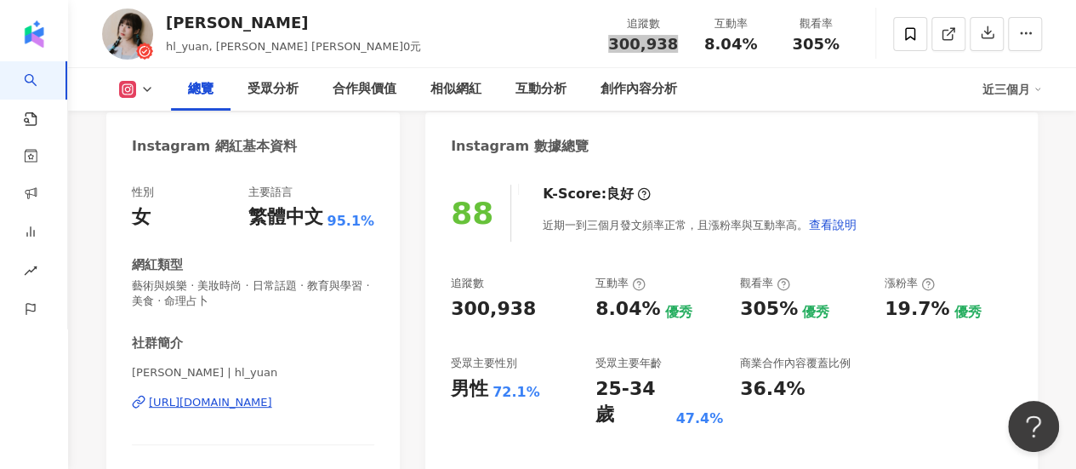
scroll to position [255, 0]
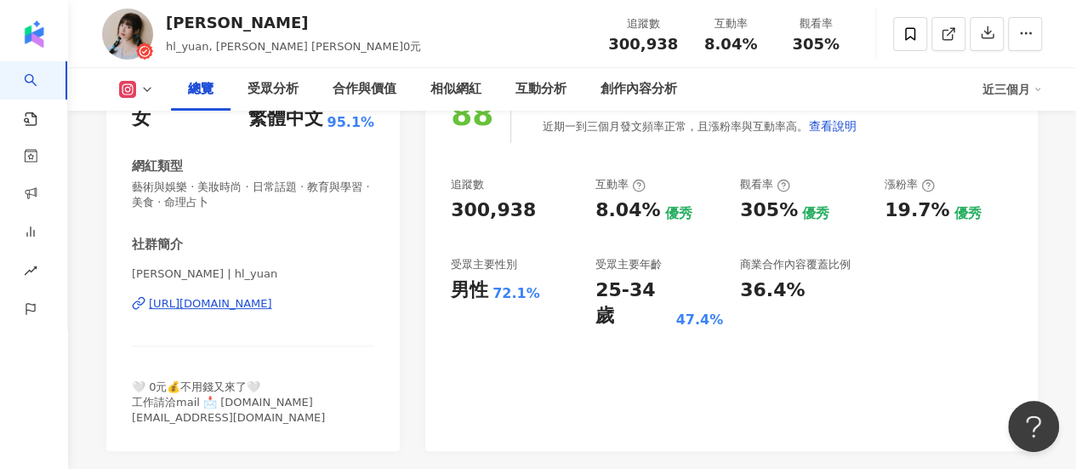
click at [979, 309] on div "88 K-Score : 良好 近期一到三個月發文頻率正常，且漲粉率與互動率高。 查看說明 追蹤數 300,938 互動率 8.04% 優秀 觀看率 305%…" at bounding box center [731, 260] width 612 height 382
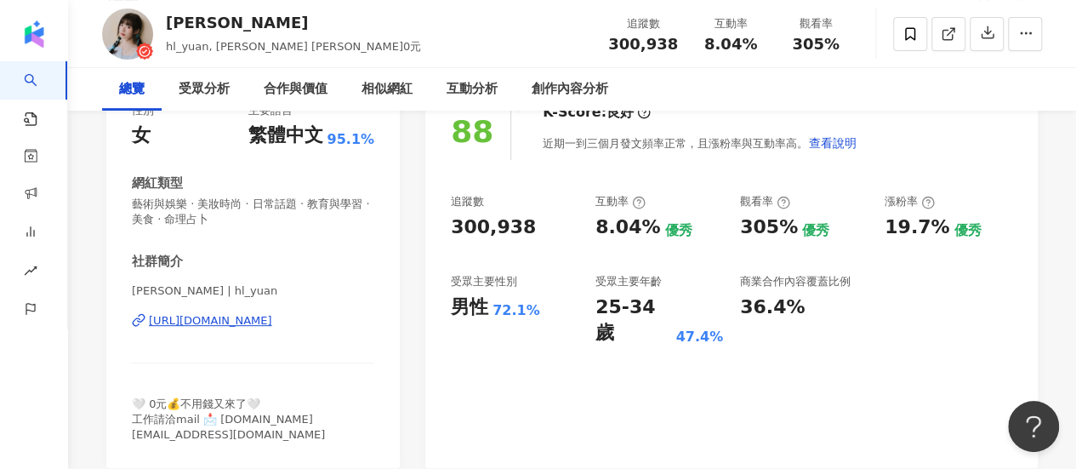
scroll to position [0, 0]
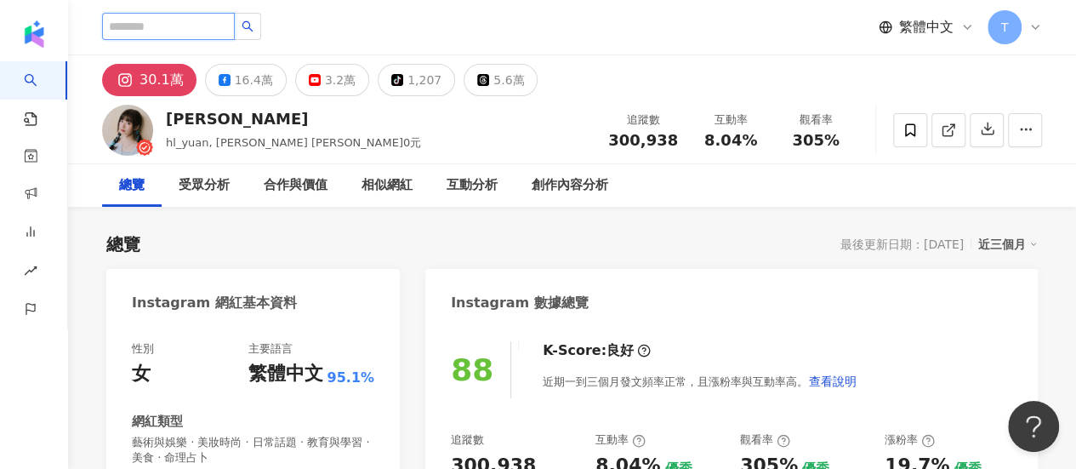
click at [153, 16] on input "search" at bounding box center [168, 26] width 133 height 27
paste input "*******"
type input "*******"
click at [208, 31] on input "search" at bounding box center [168, 26] width 133 height 27
paste input "**********"
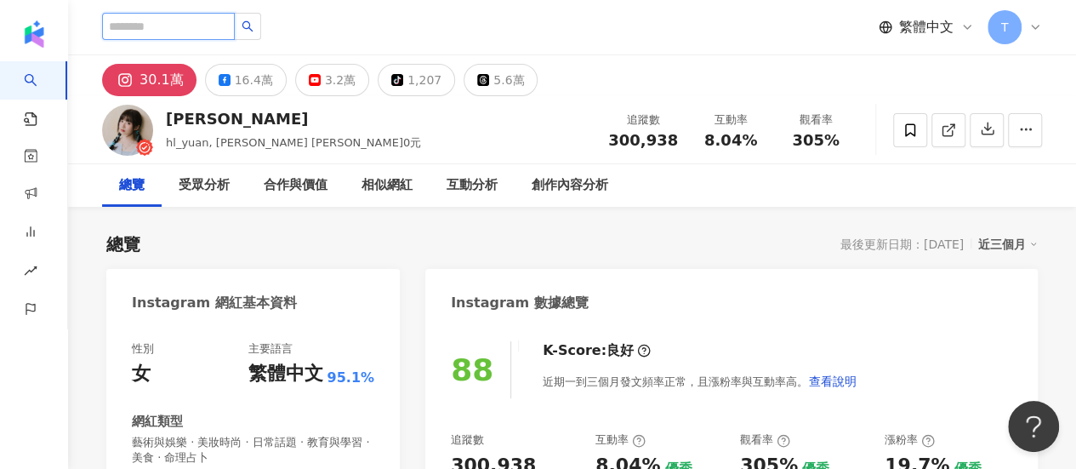
type input "**********"
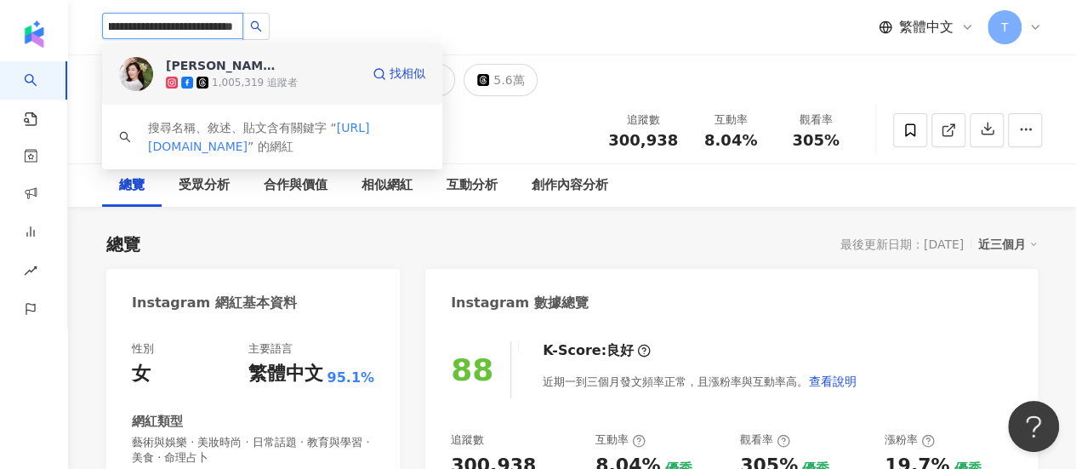
click at [323, 74] on div "1,005,319 追蹤者" at bounding box center [263, 82] width 194 height 17
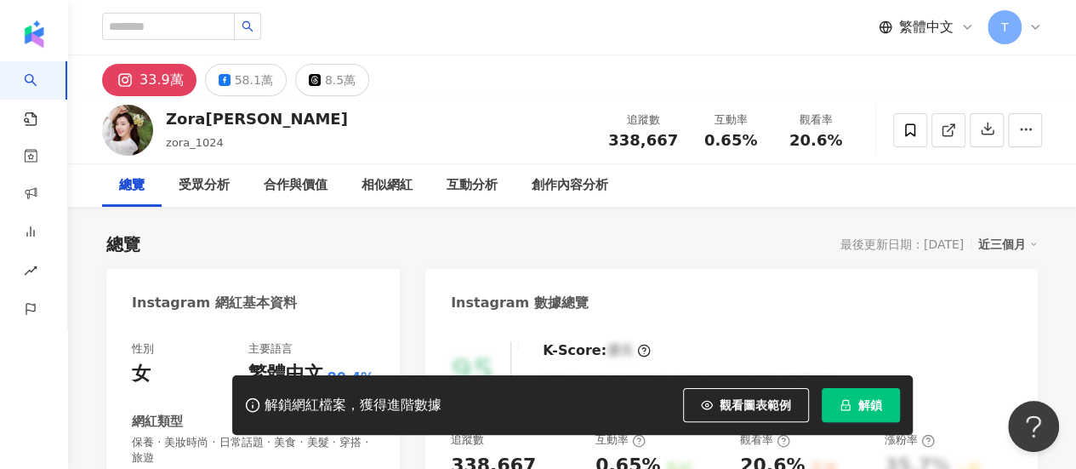
click at [861, 396] on button "解鎖" at bounding box center [861, 405] width 78 height 34
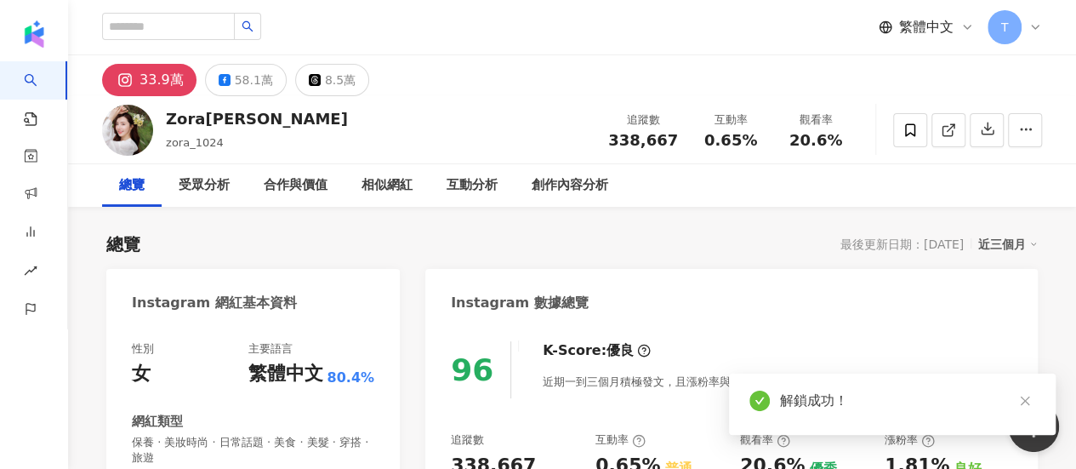
click at [644, 135] on span "338,667" at bounding box center [643, 140] width 70 height 18
drag, startPoint x: 618, startPoint y: 137, endPoint x: 680, endPoint y: 138, distance: 61.2
click at [680, 135] on div "追蹤數 338,667" at bounding box center [643, 129] width 90 height 37
copy span "338,667"
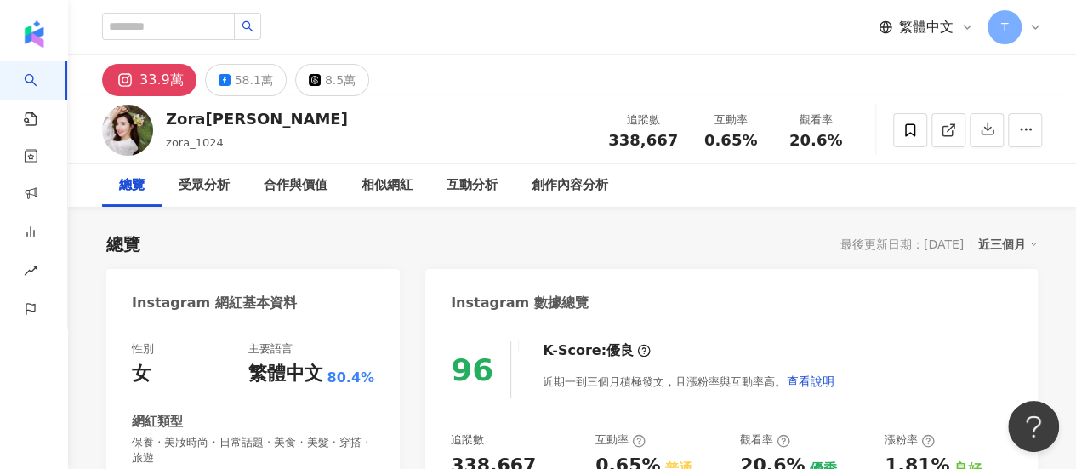
click at [801, 281] on div "Instagram 數據總覽" at bounding box center [731, 296] width 612 height 55
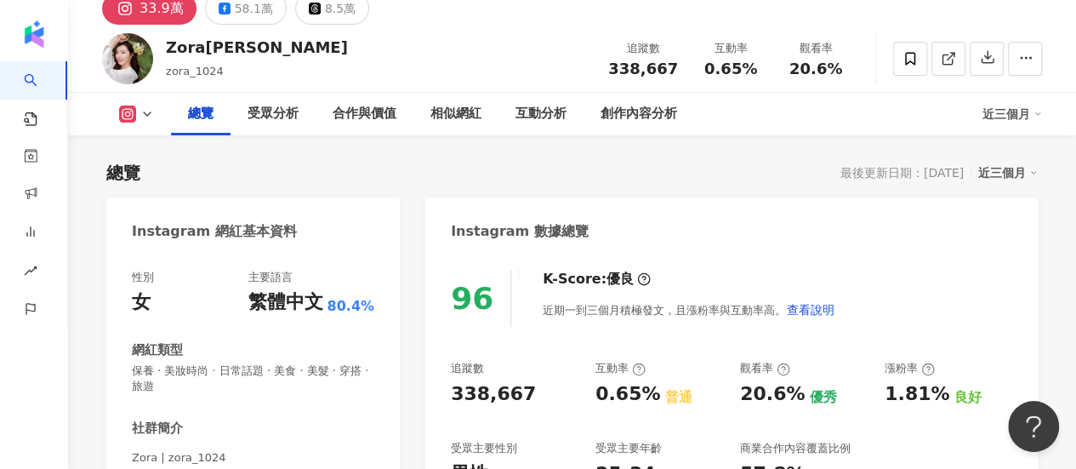
scroll to position [170, 0]
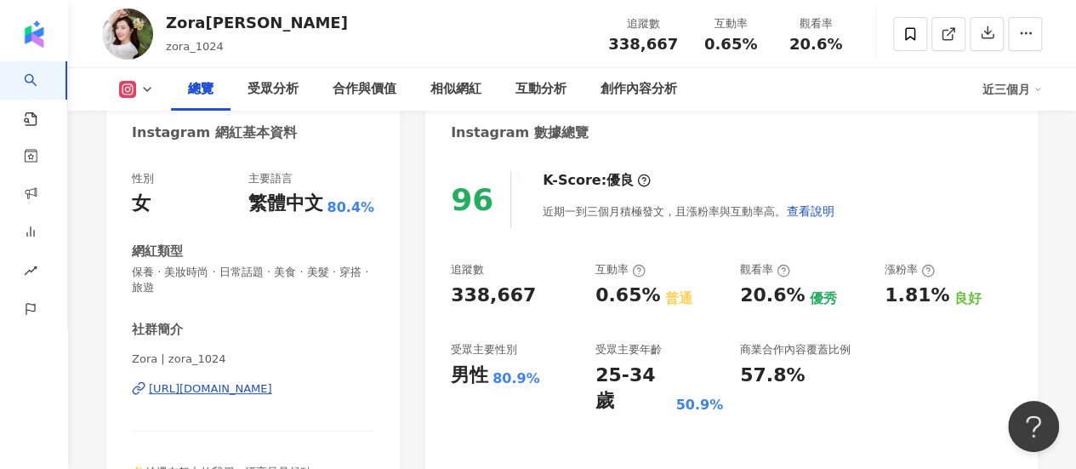
click at [272, 387] on div "[URL][DOMAIN_NAME]" at bounding box center [210, 388] width 123 height 15
